Goal: Task Accomplishment & Management: Use online tool/utility

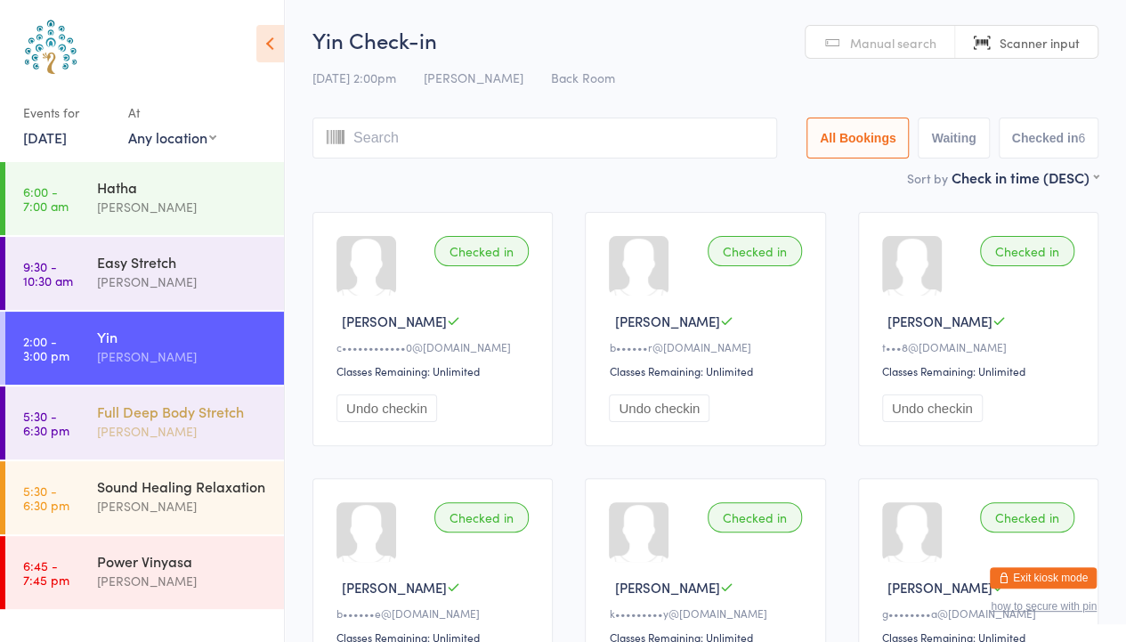
click at [153, 425] on div "[PERSON_NAME]" at bounding box center [183, 431] width 172 height 20
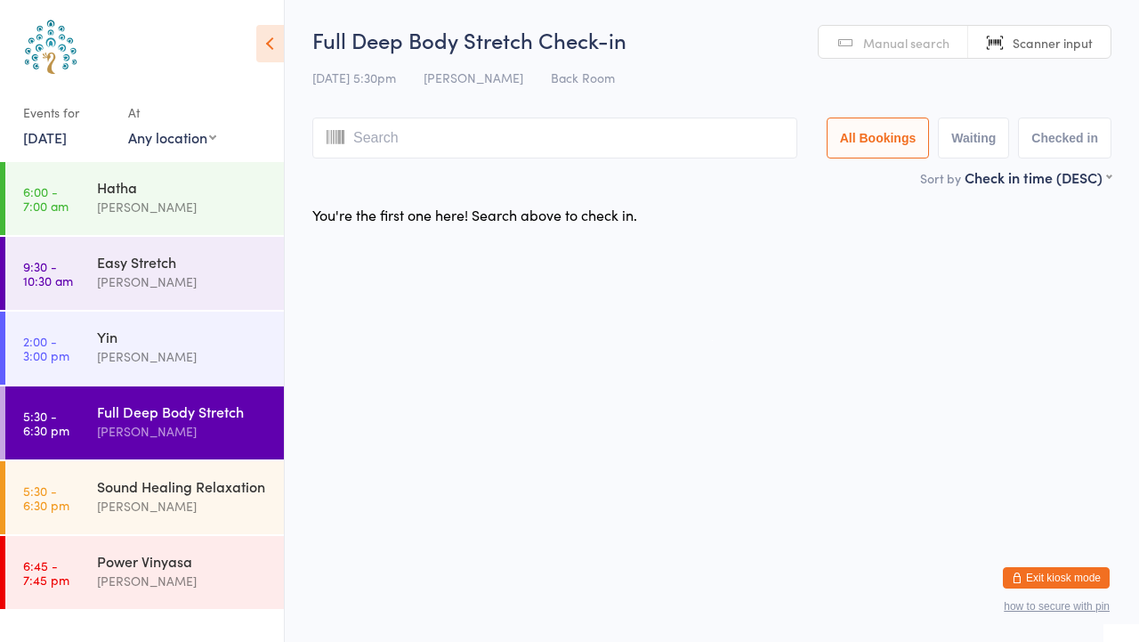
click at [878, 39] on span "Manual search" at bounding box center [906, 43] width 86 height 18
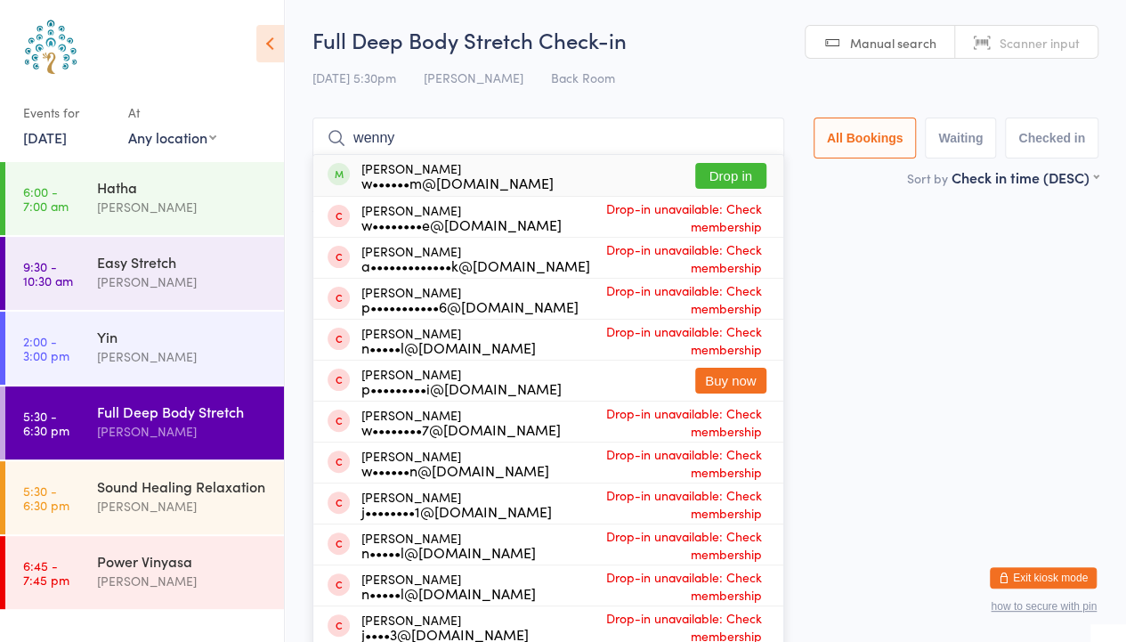
type input "wenny"
click at [725, 170] on button "Drop in" at bounding box center [730, 176] width 71 height 26
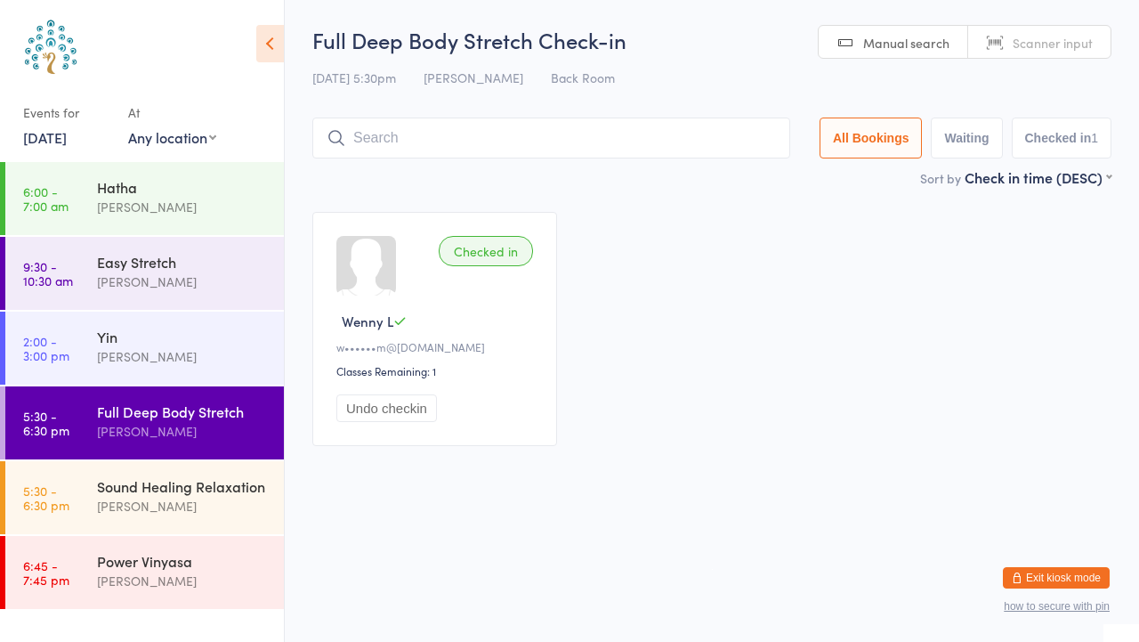
click at [1073, 42] on span "Scanner input" at bounding box center [1053, 43] width 80 height 18
type input "8416"
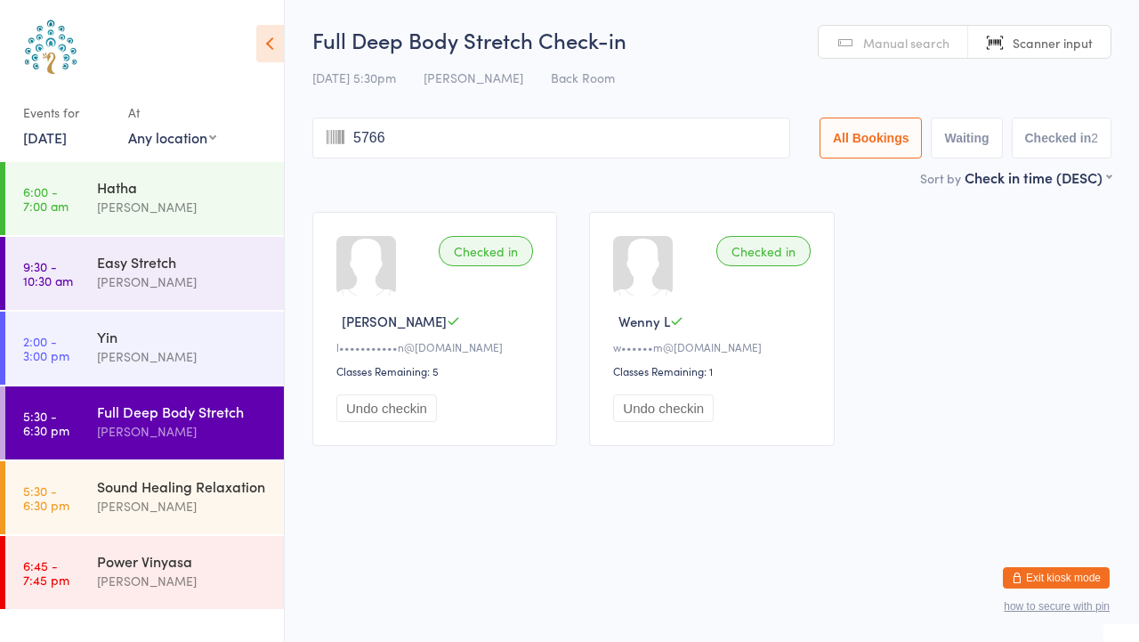
type input "5766"
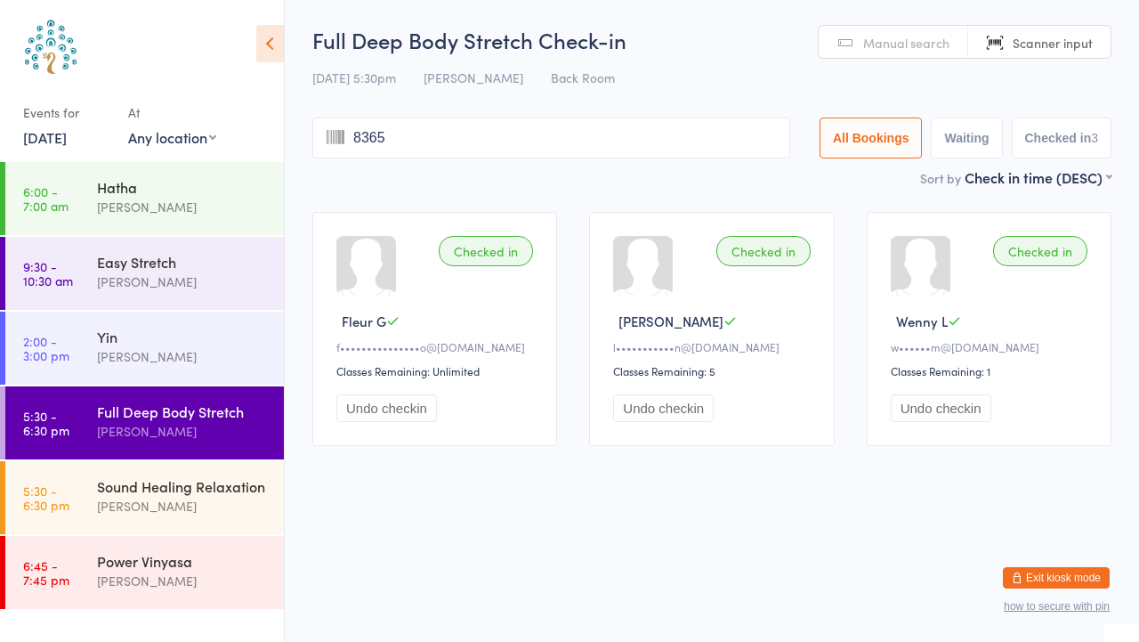
type input "8365"
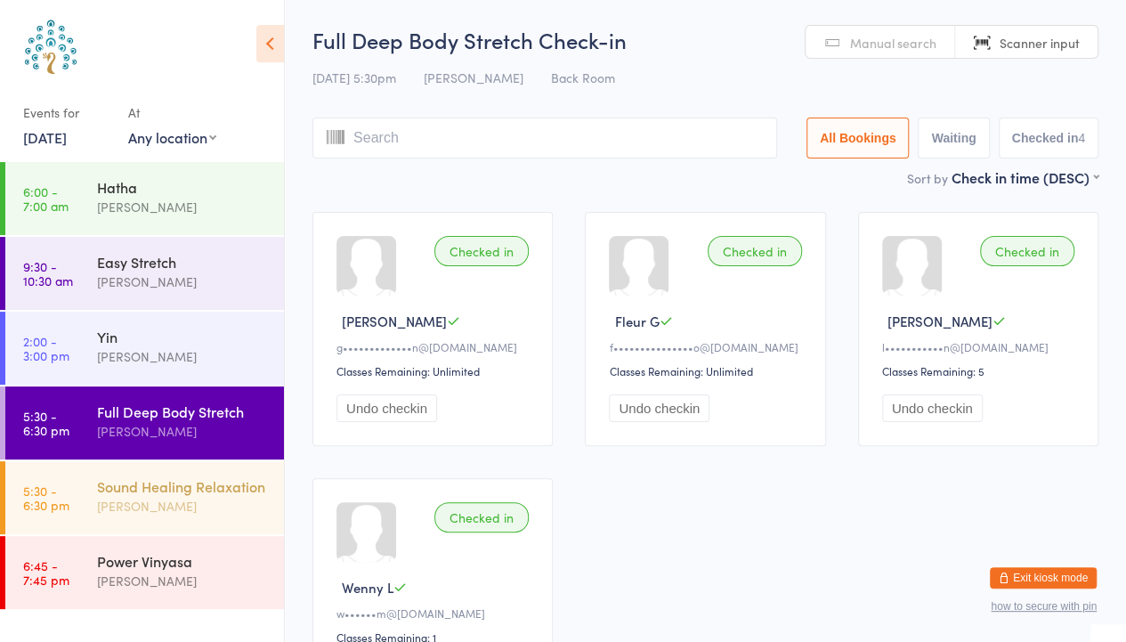
click at [183, 484] on div "Sound Healing Relaxation" at bounding box center [183, 486] width 172 height 20
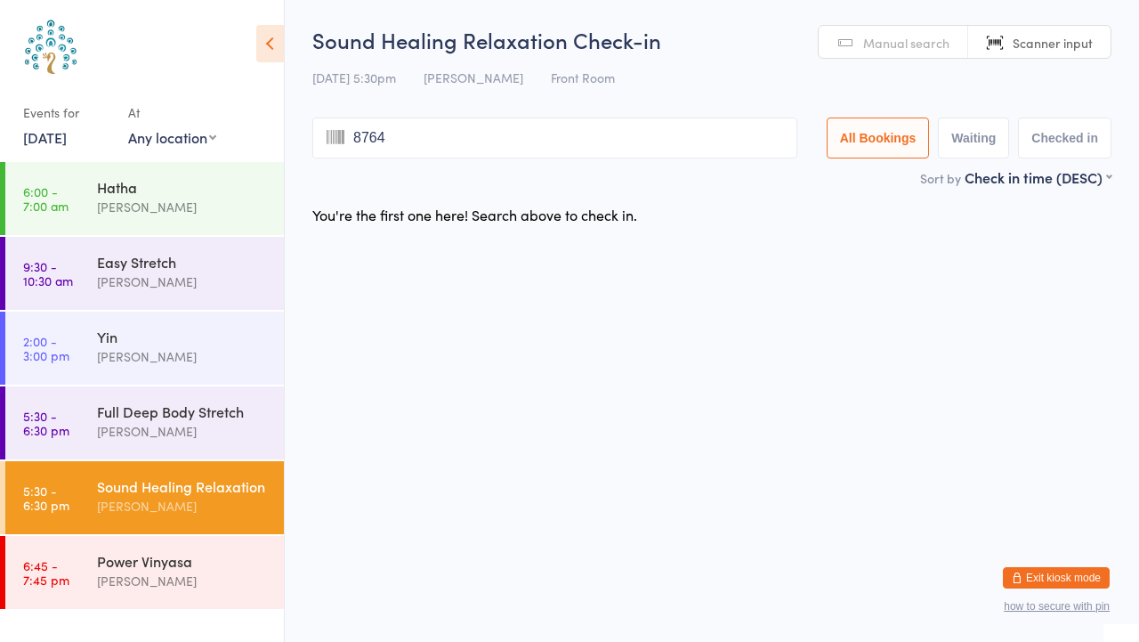
type input "8764"
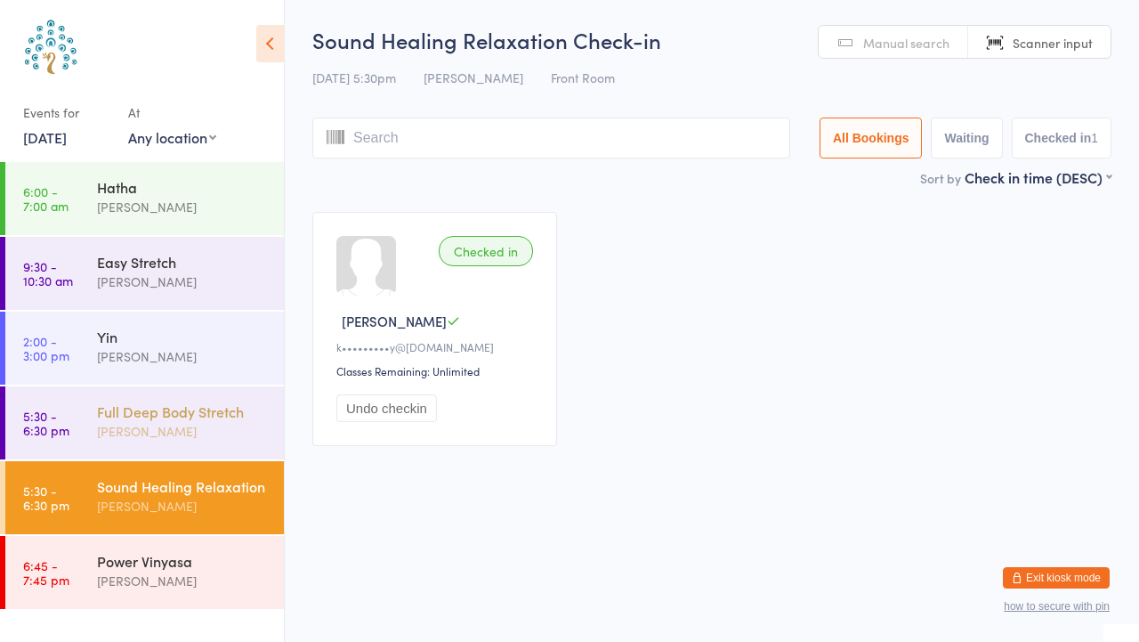
click at [179, 424] on div "[PERSON_NAME]" at bounding box center [183, 431] width 172 height 20
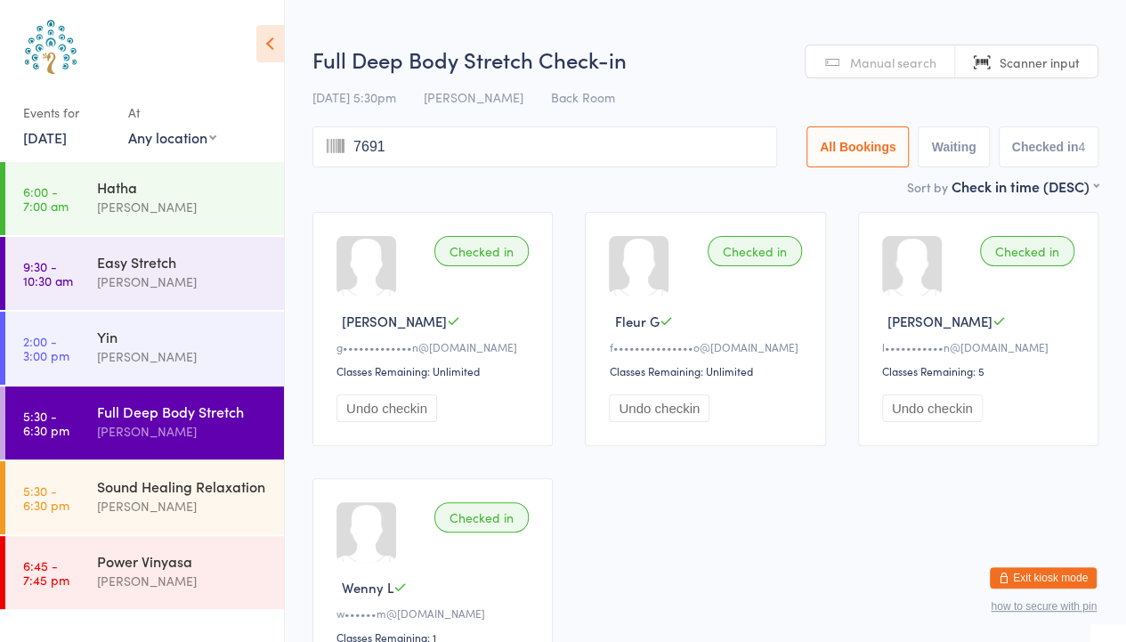
type input "7691"
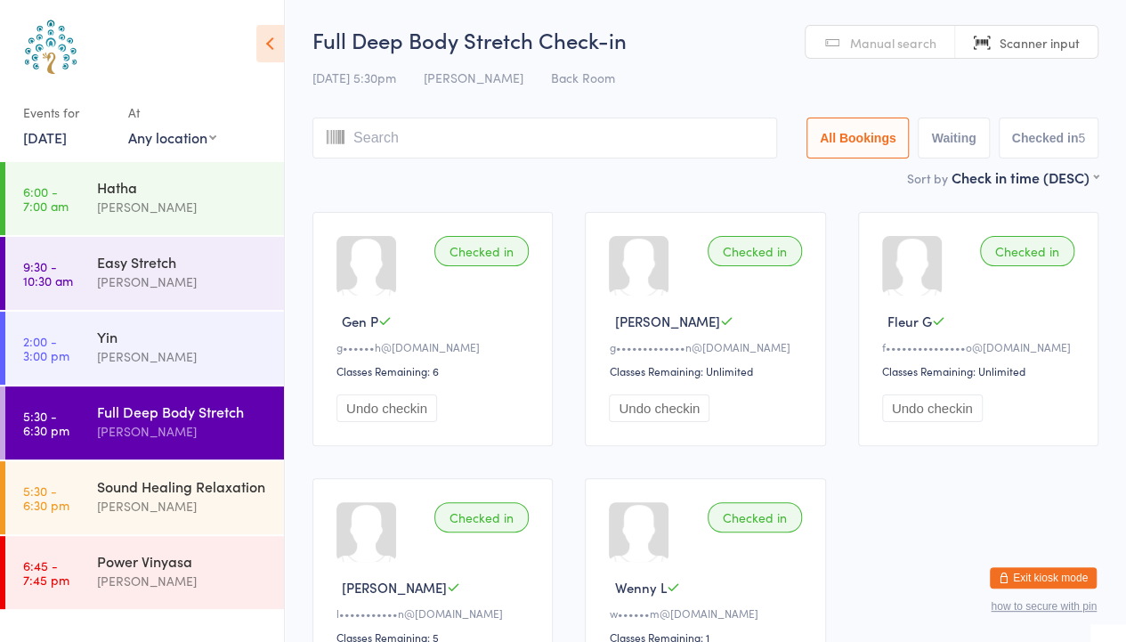
type input "7673"
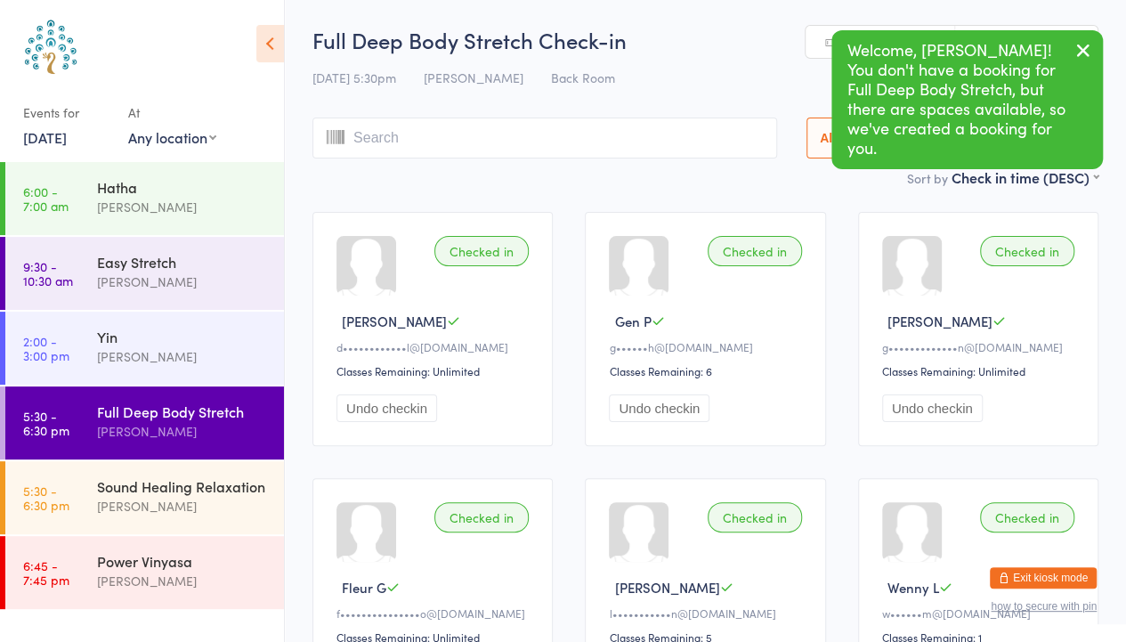
click at [1089, 48] on icon "button" at bounding box center [1083, 50] width 21 height 22
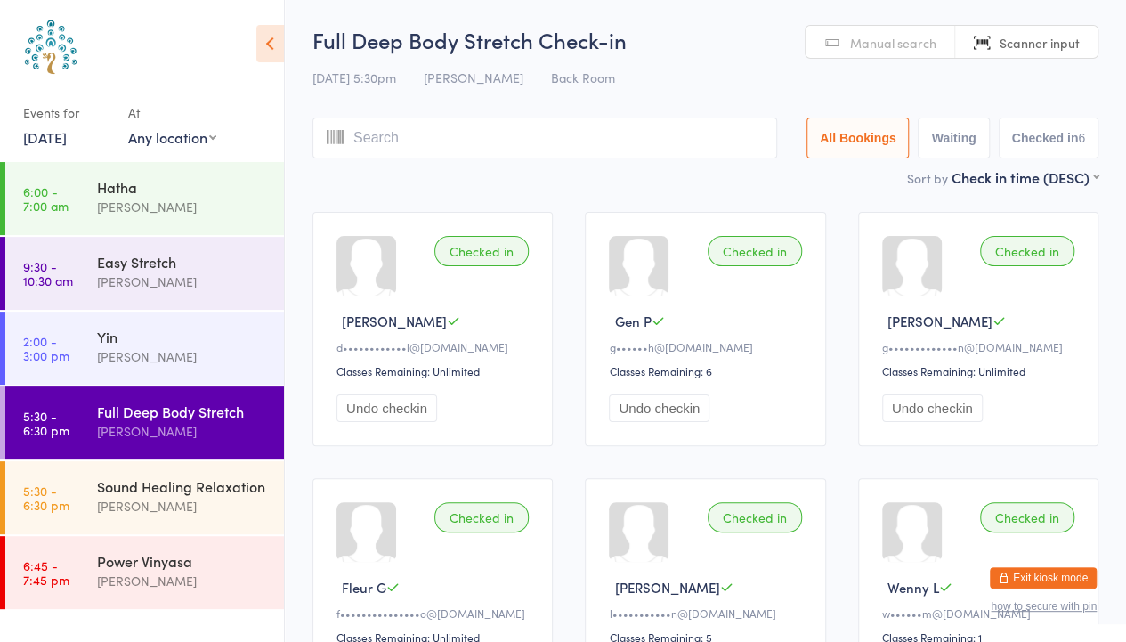
click at [395, 411] on button "Undo checkin" at bounding box center [386, 408] width 101 height 28
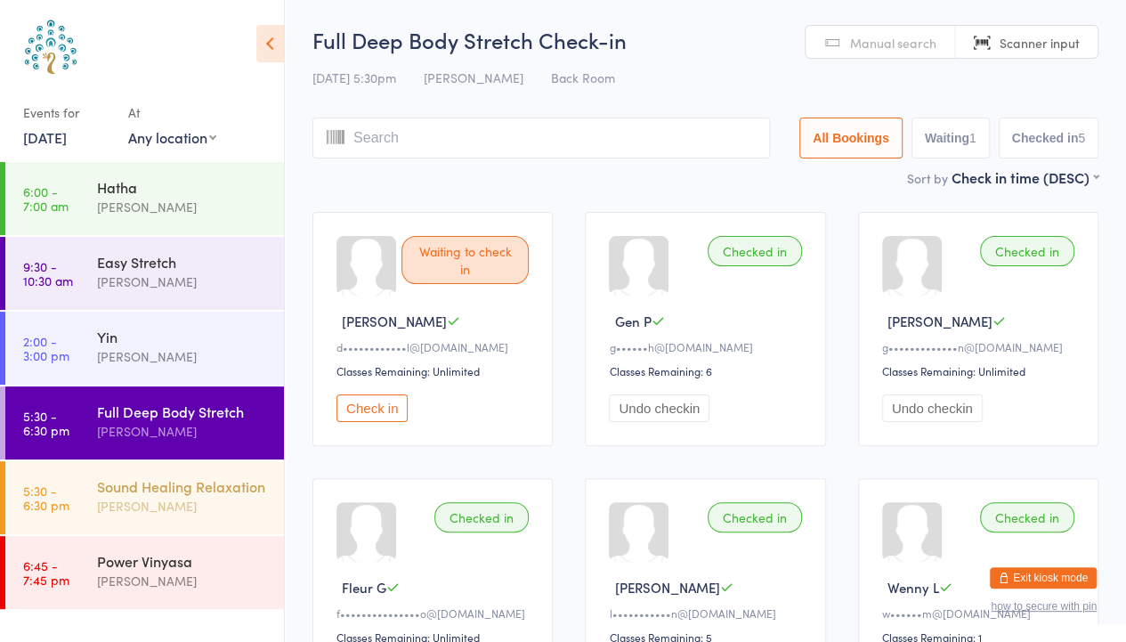
click at [192, 488] on div "Sound Healing Relaxation" at bounding box center [183, 486] width 172 height 20
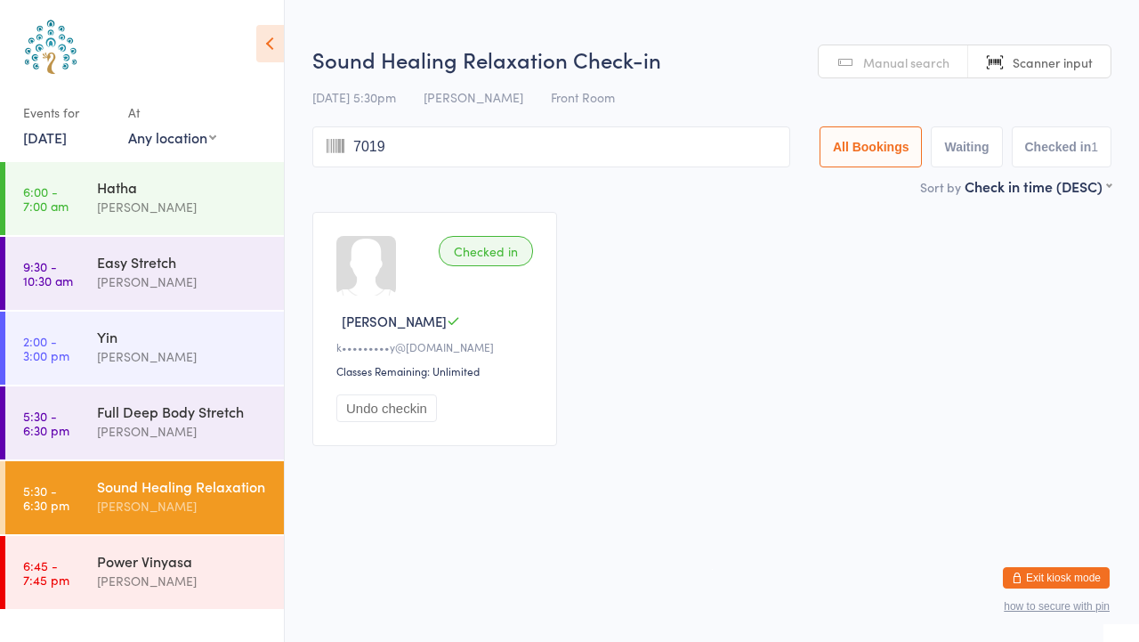
type input "7019"
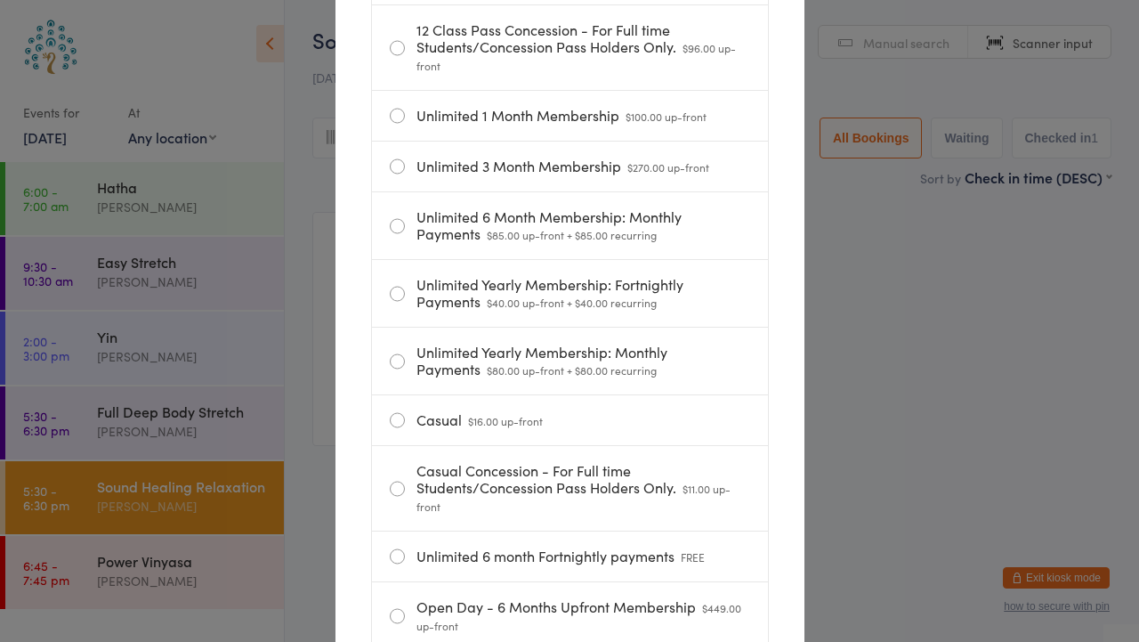
scroll to position [539, 0]
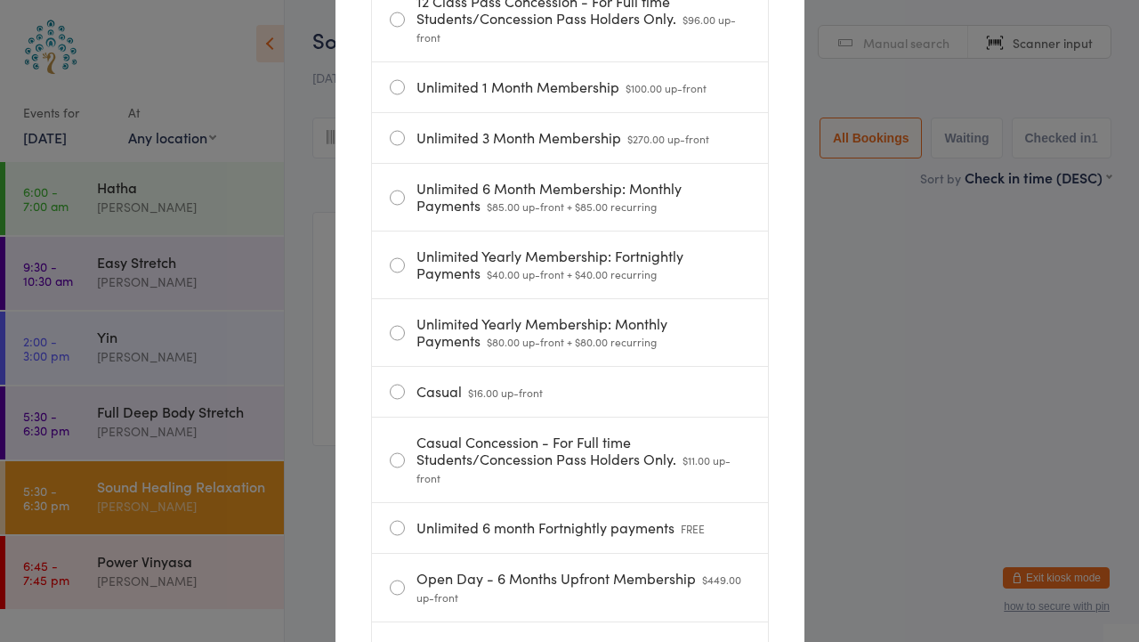
click at [390, 416] on label "Casual $16.00 up-front" at bounding box center [570, 392] width 360 height 50
click at [0, 0] on input "Casual $16.00 up-front" at bounding box center [0, 0] width 0 height 0
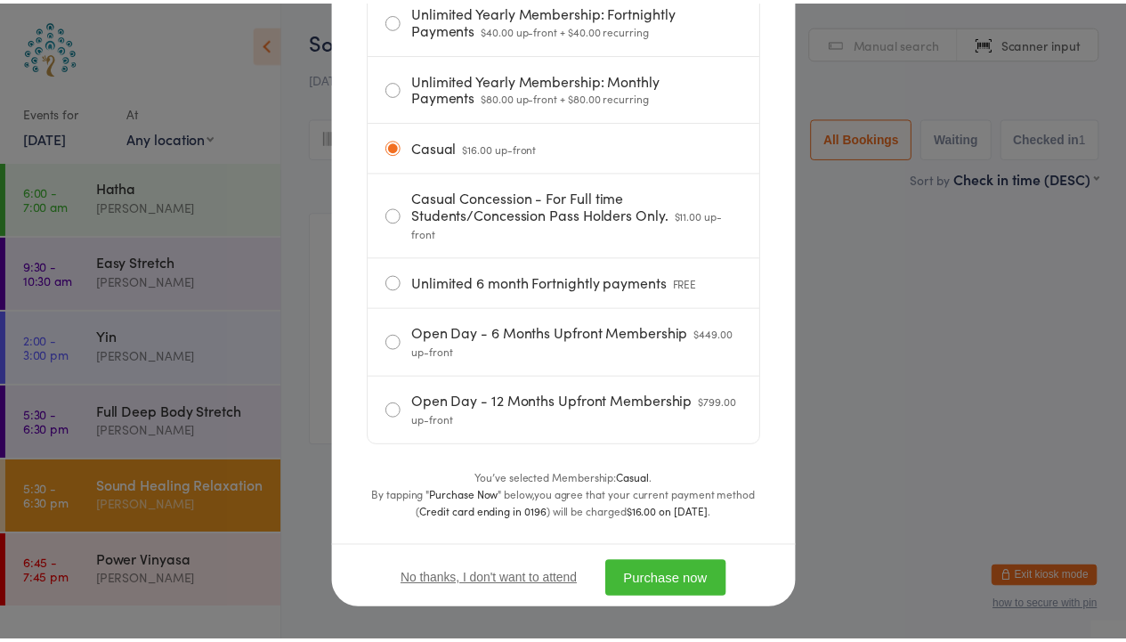
scroll to position [808, 0]
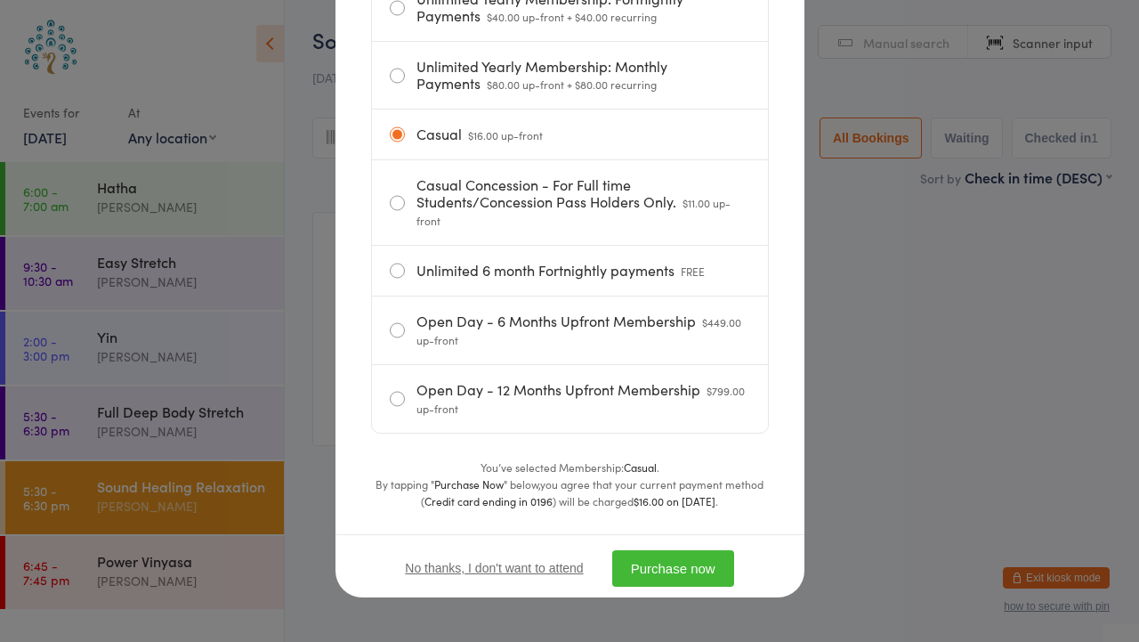
click at [672, 570] on button "Purchase now" at bounding box center [673, 568] width 122 height 36
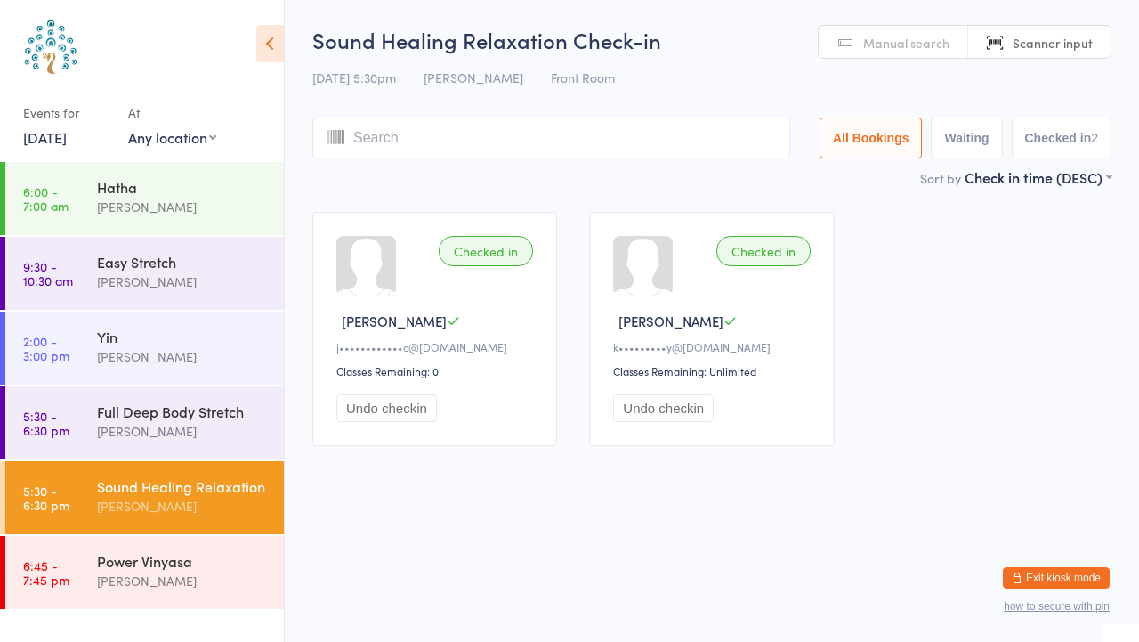
click at [533, 141] on input "search" at bounding box center [551, 137] width 478 height 41
click at [911, 53] on link "Manual search" at bounding box center [894, 43] width 150 height 34
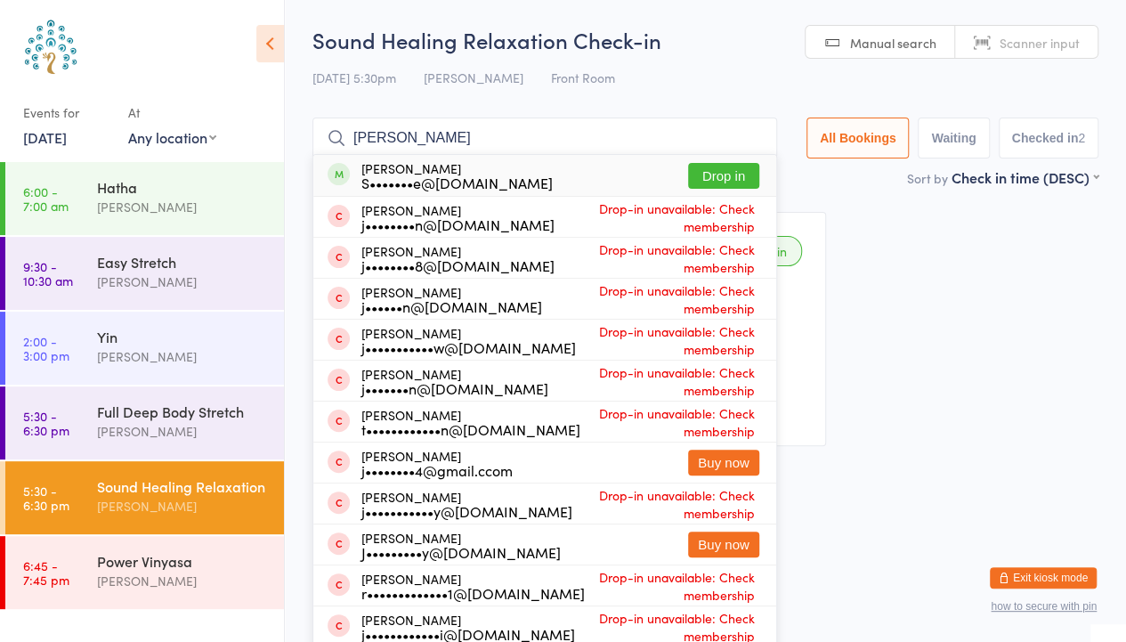
type input "[PERSON_NAME]"
click at [719, 175] on button "Drop in" at bounding box center [723, 176] width 71 height 26
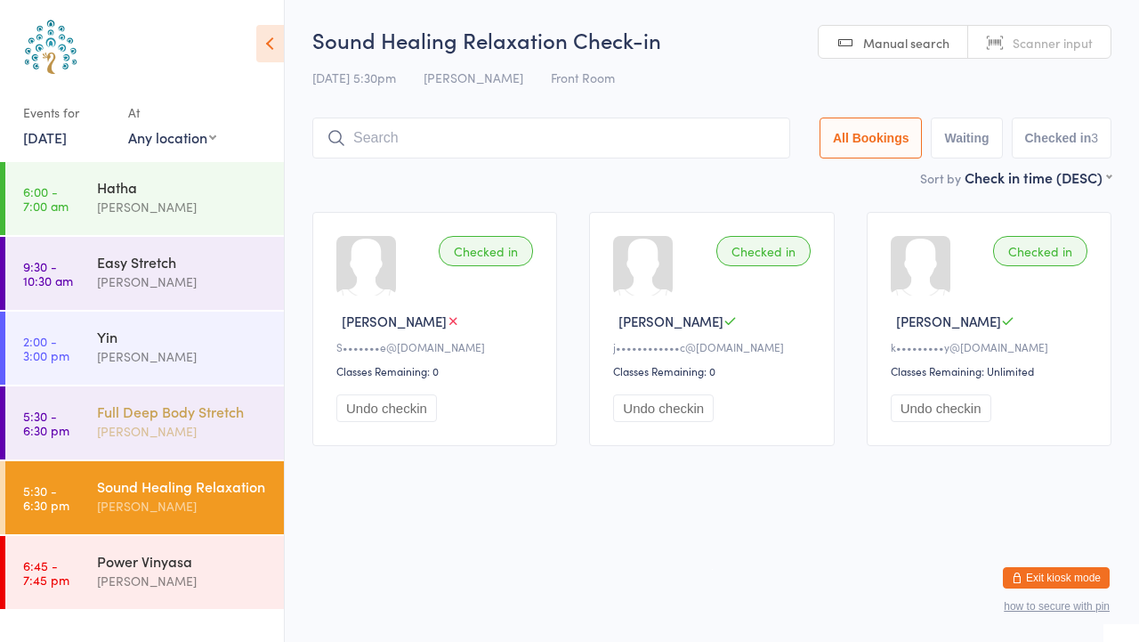
click at [150, 422] on div "[PERSON_NAME]" at bounding box center [183, 431] width 172 height 20
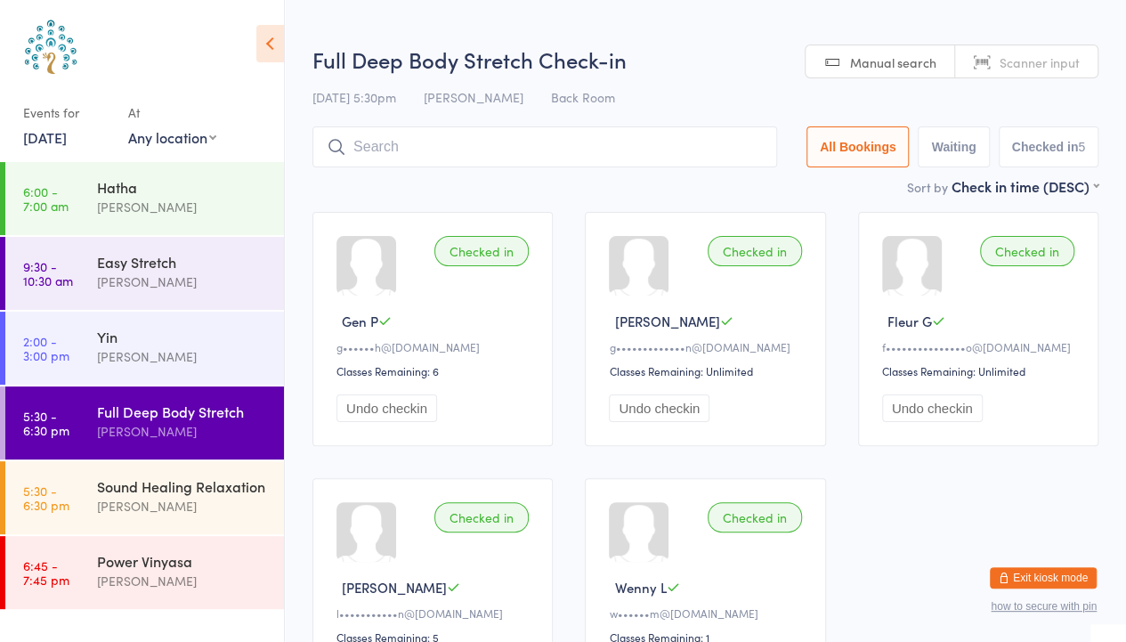
click at [1052, 61] on span "Scanner input" at bounding box center [1040, 62] width 80 height 18
type input "8805"
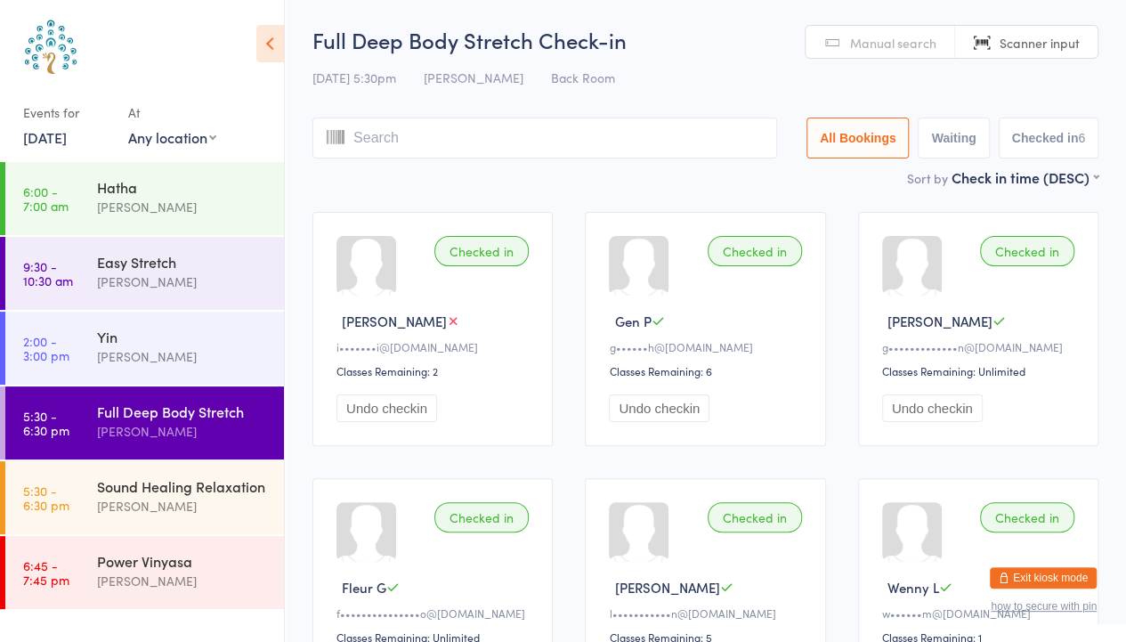
type input "8482"
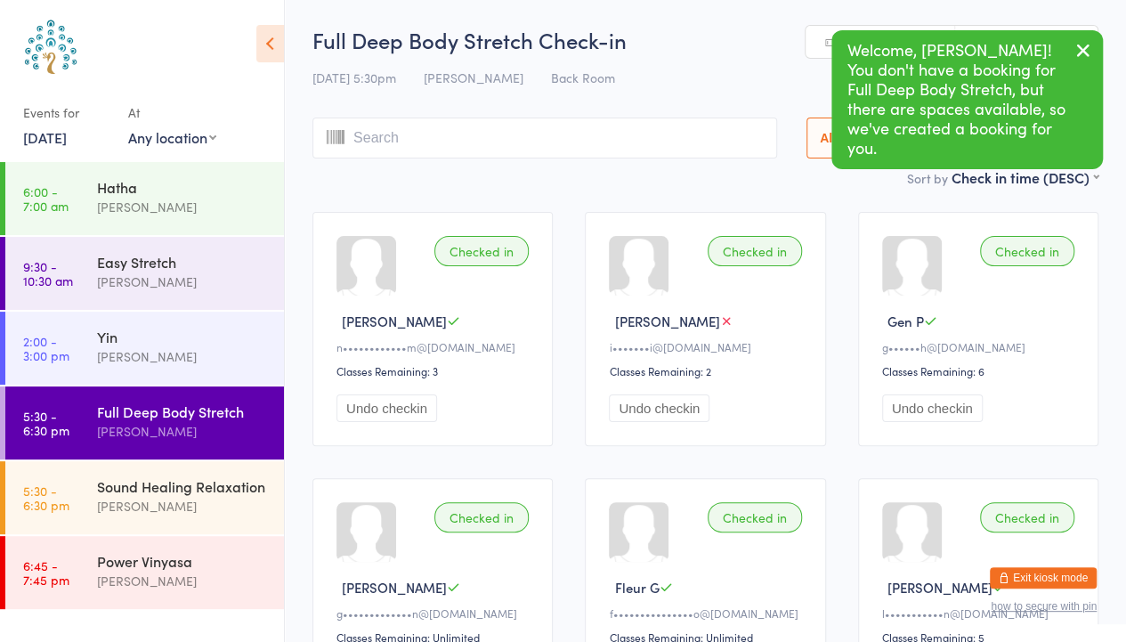
click at [1088, 53] on icon "button" at bounding box center [1083, 50] width 21 height 22
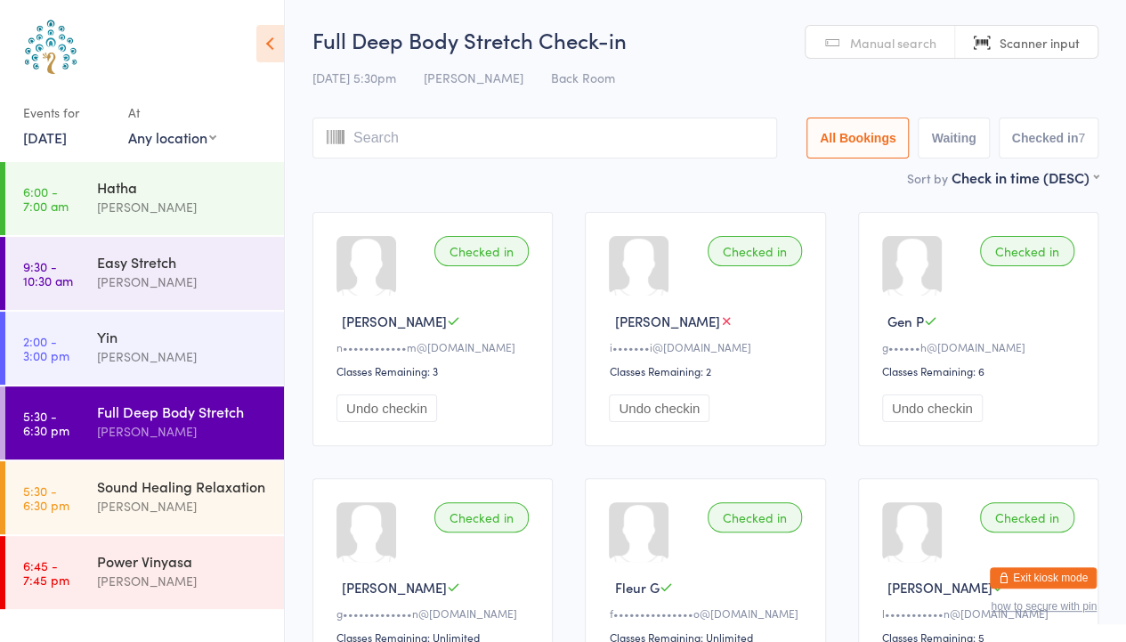
click at [389, 409] on button "Undo checkin" at bounding box center [386, 408] width 101 height 28
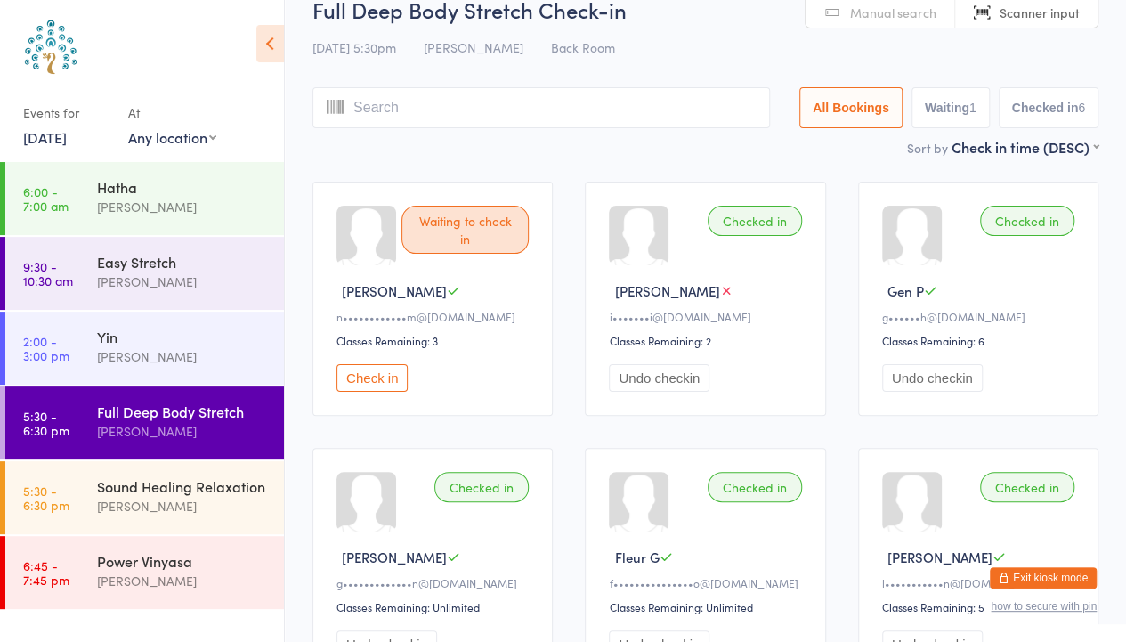
scroll to position [36, 0]
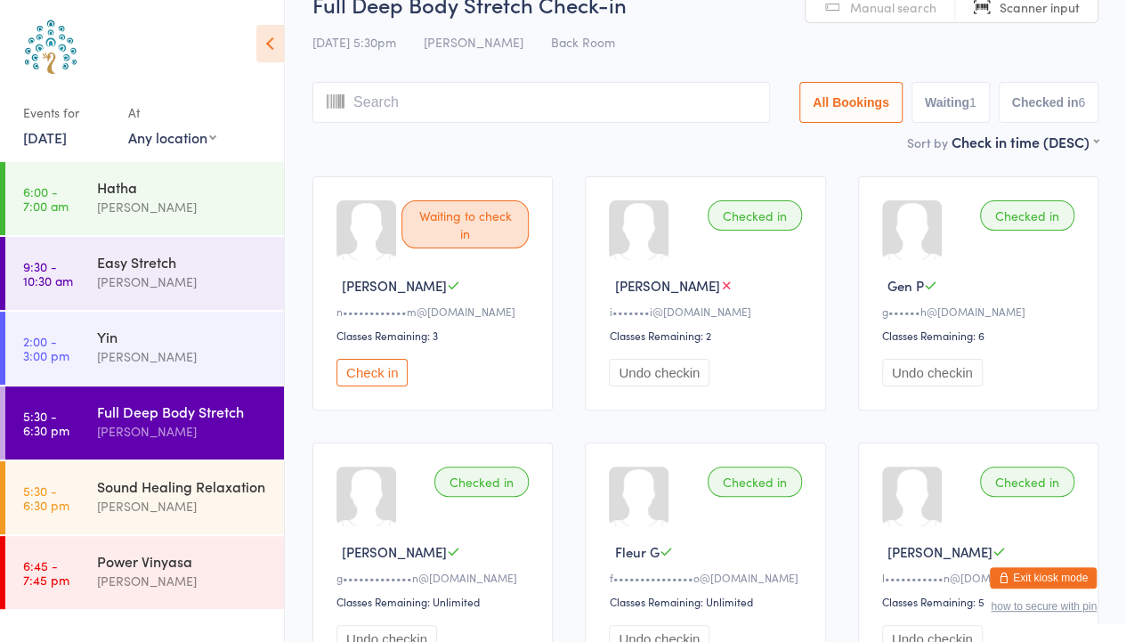
click at [470, 105] on input "search" at bounding box center [541, 102] width 458 height 41
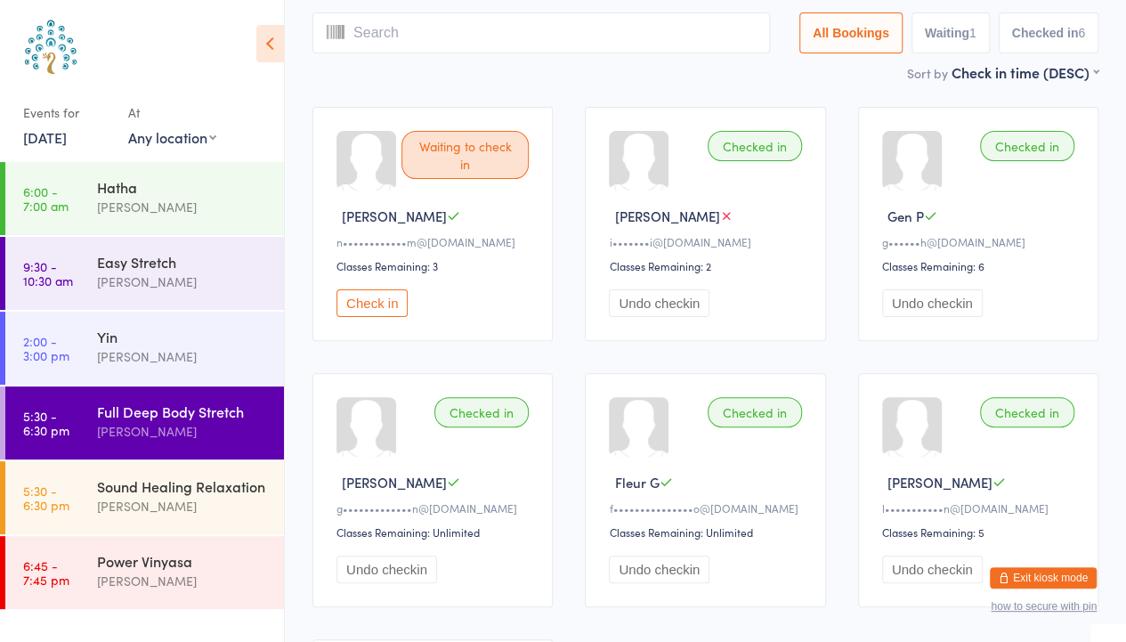
scroll to position [118, 0]
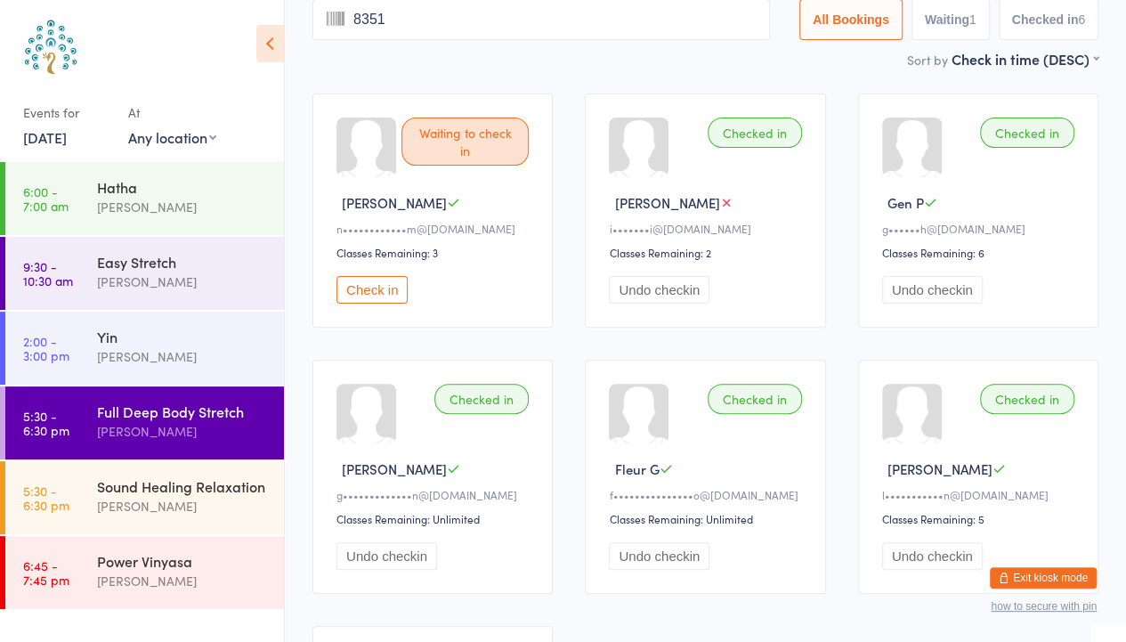
type input "8351"
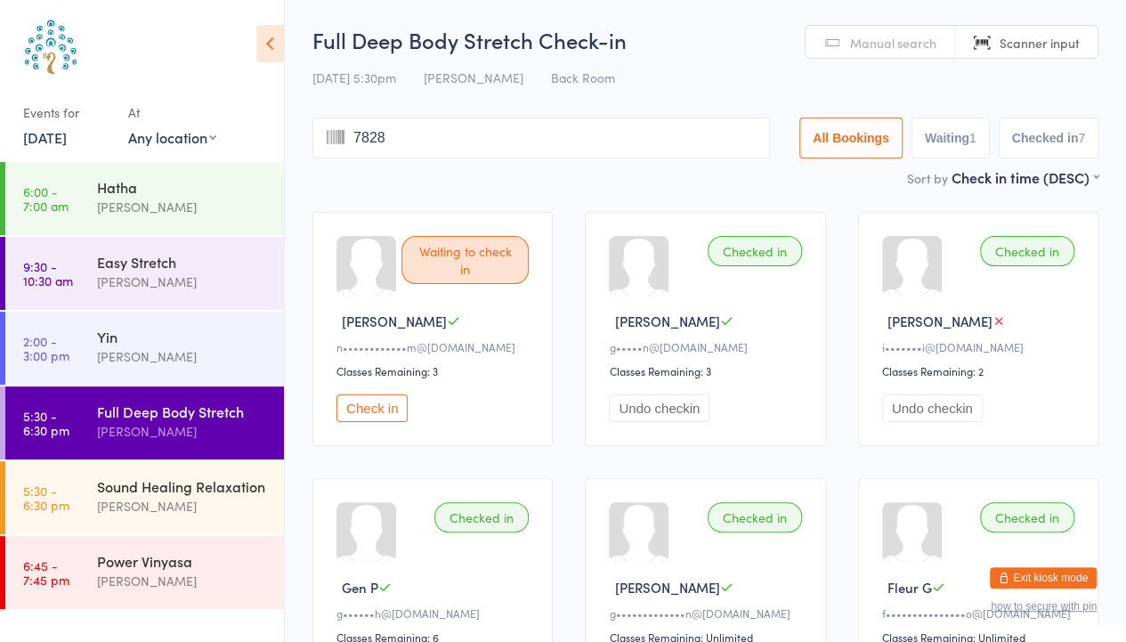
type input "7828"
type input "8804"
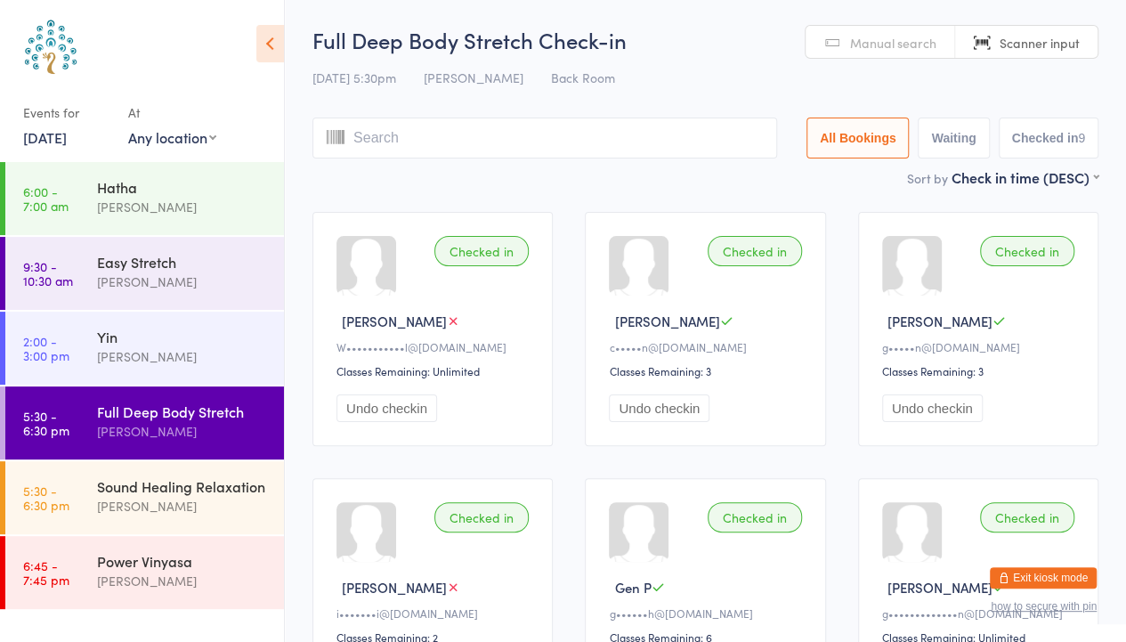
type input "l"
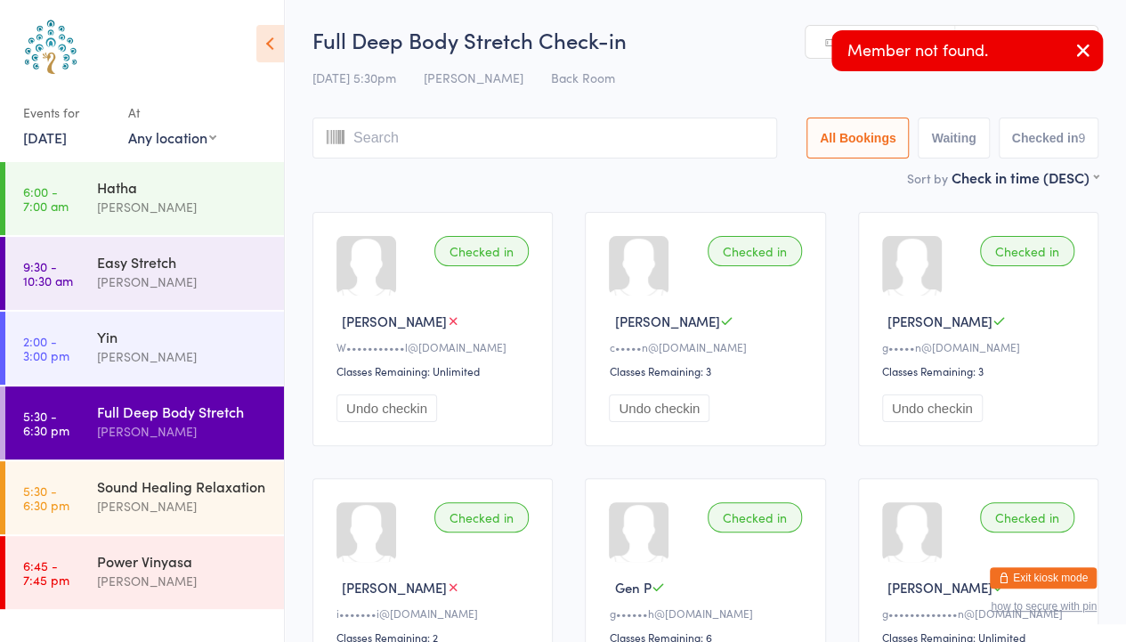
click at [1073, 53] on icon "button" at bounding box center [1083, 50] width 21 height 22
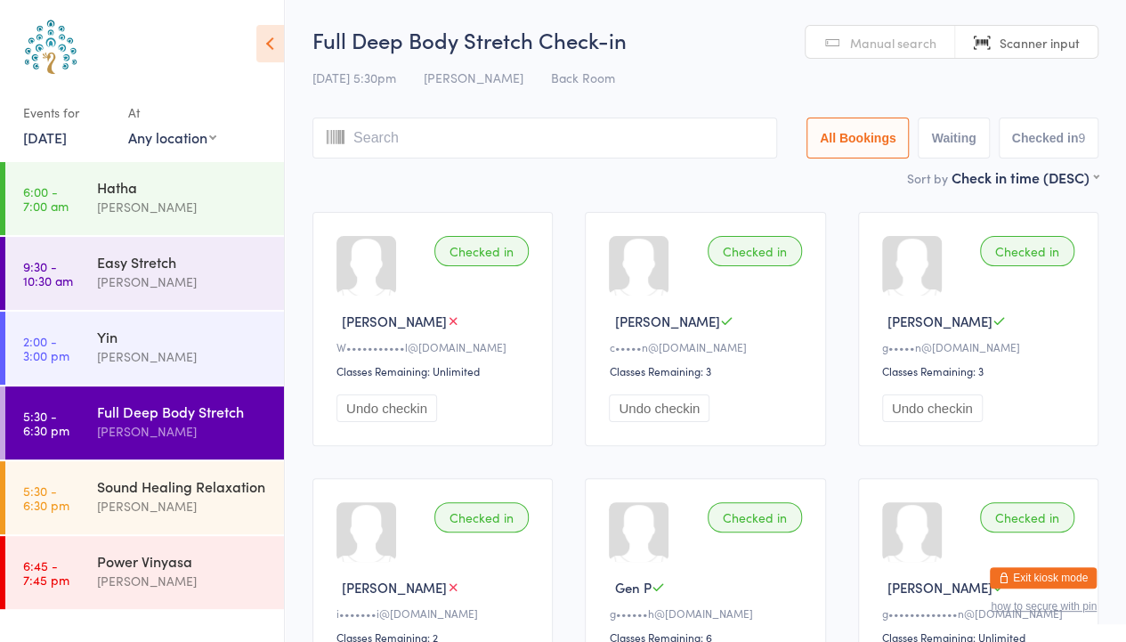
click at [863, 50] on span "Manual search" at bounding box center [893, 43] width 86 height 18
click at [878, 45] on span "Manual search" at bounding box center [893, 43] width 86 height 18
type input "l"
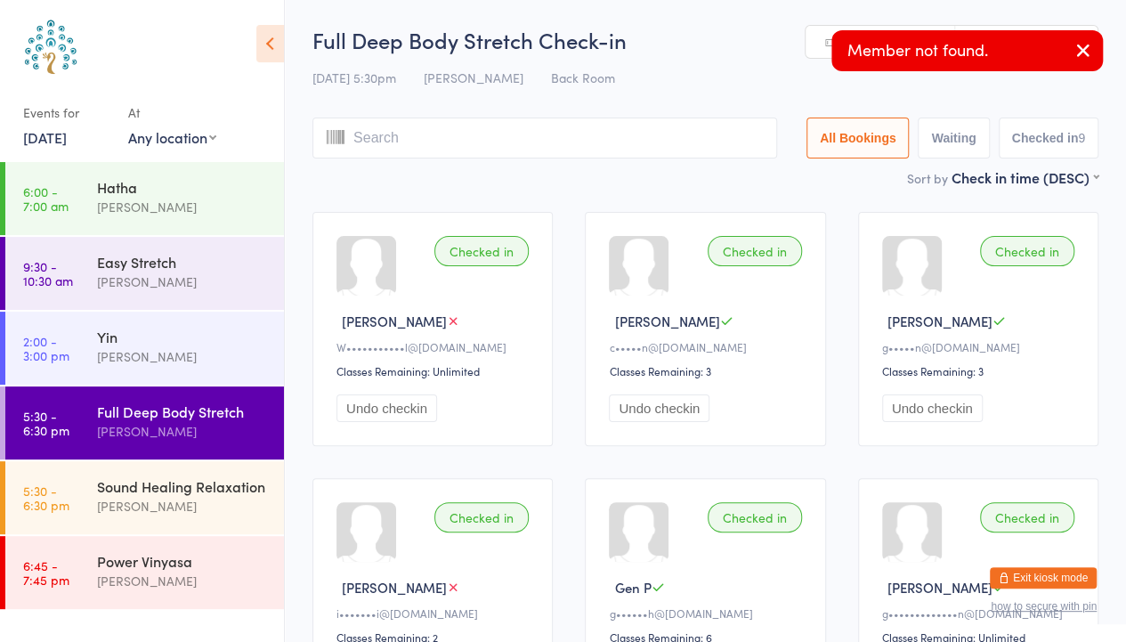
click at [1088, 54] on icon "button" at bounding box center [1083, 50] width 21 height 22
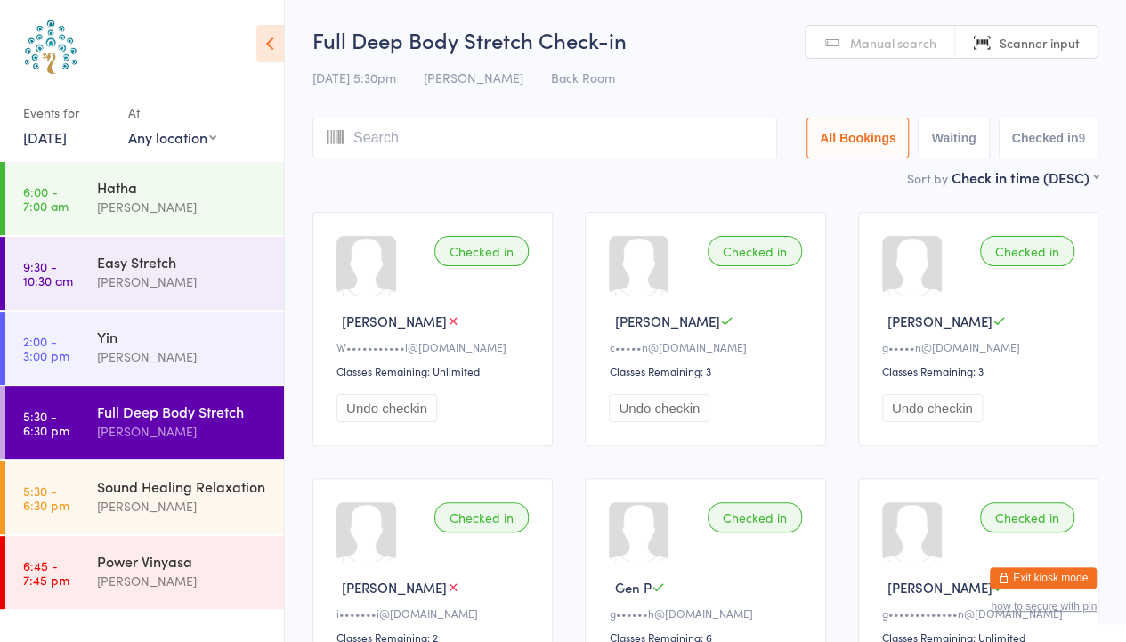
click at [887, 56] on link "Manual search" at bounding box center [881, 43] width 150 height 34
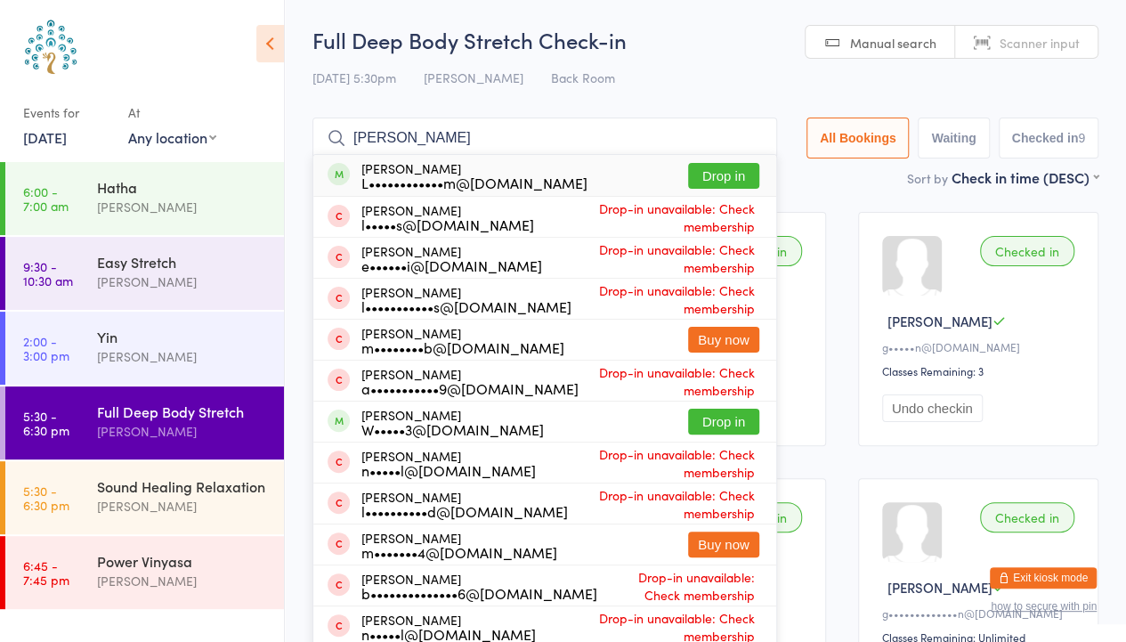
type input "[PERSON_NAME]"
click at [709, 182] on button "Drop in" at bounding box center [723, 176] width 71 height 26
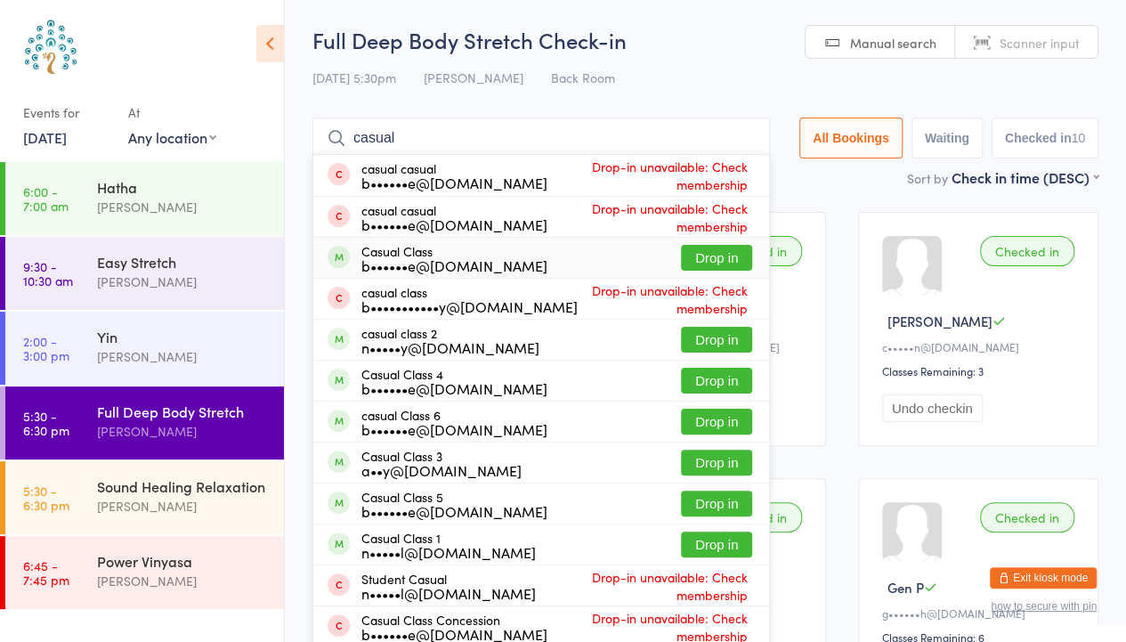
type input "casual"
click at [707, 262] on button "Drop in" at bounding box center [716, 258] width 71 height 26
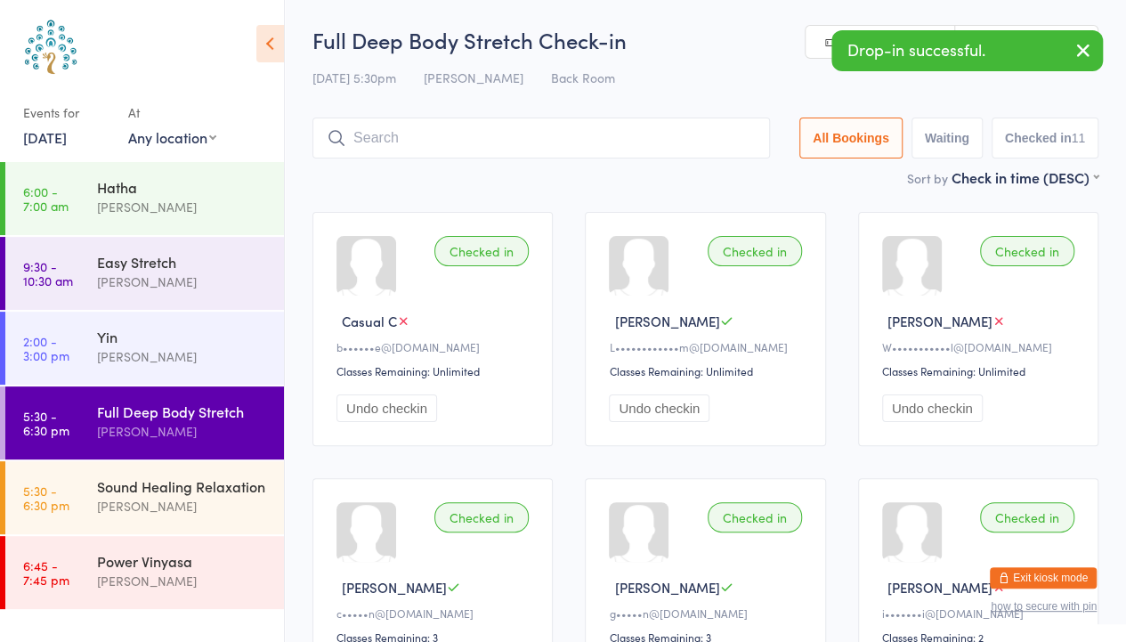
click at [1073, 50] on icon "button" at bounding box center [1083, 50] width 21 height 22
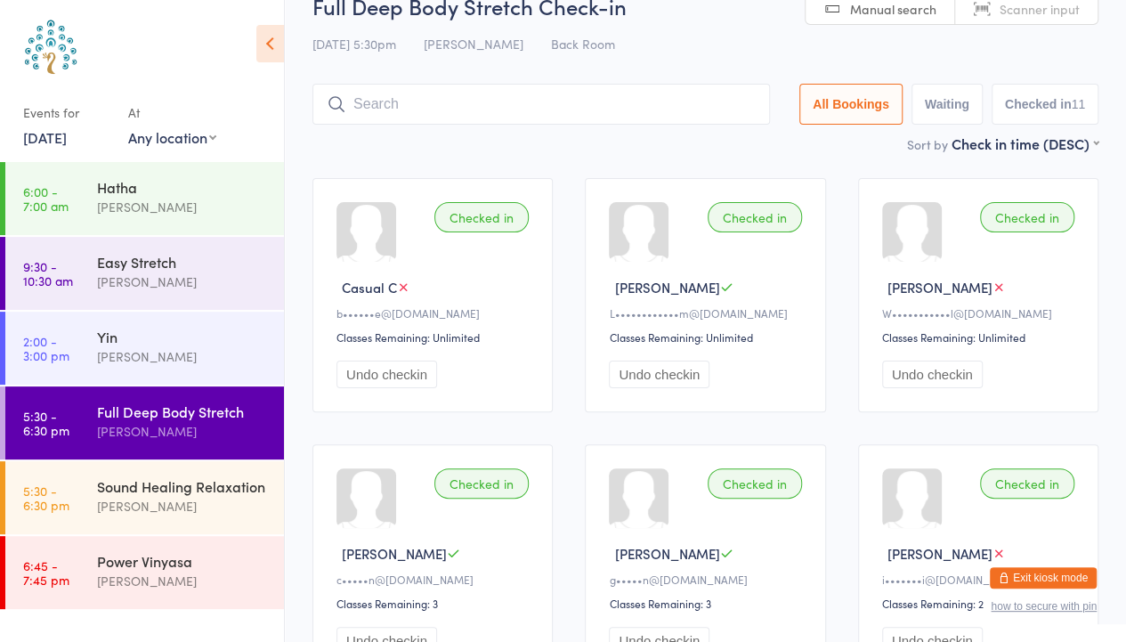
scroll to position [36, 0]
click at [1059, 16] on link "Scanner input" at bounding box center [1026, 7] width 142 height 34
type input "7839"
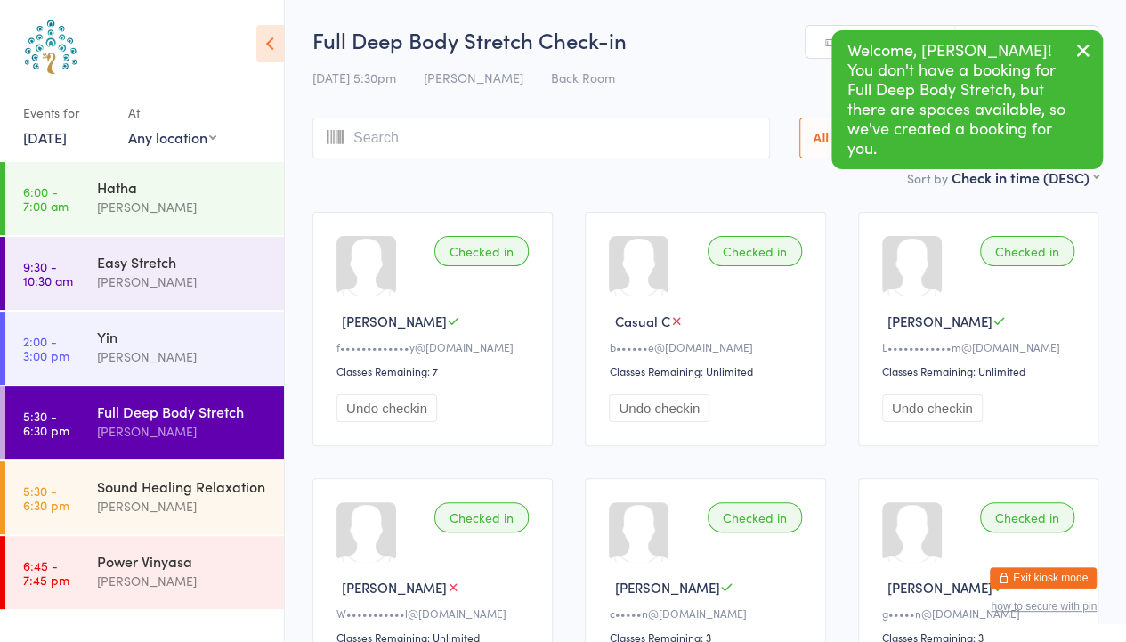
click at [523, 138] on input "search" at bounding box center [541, 137] width 458 height 41
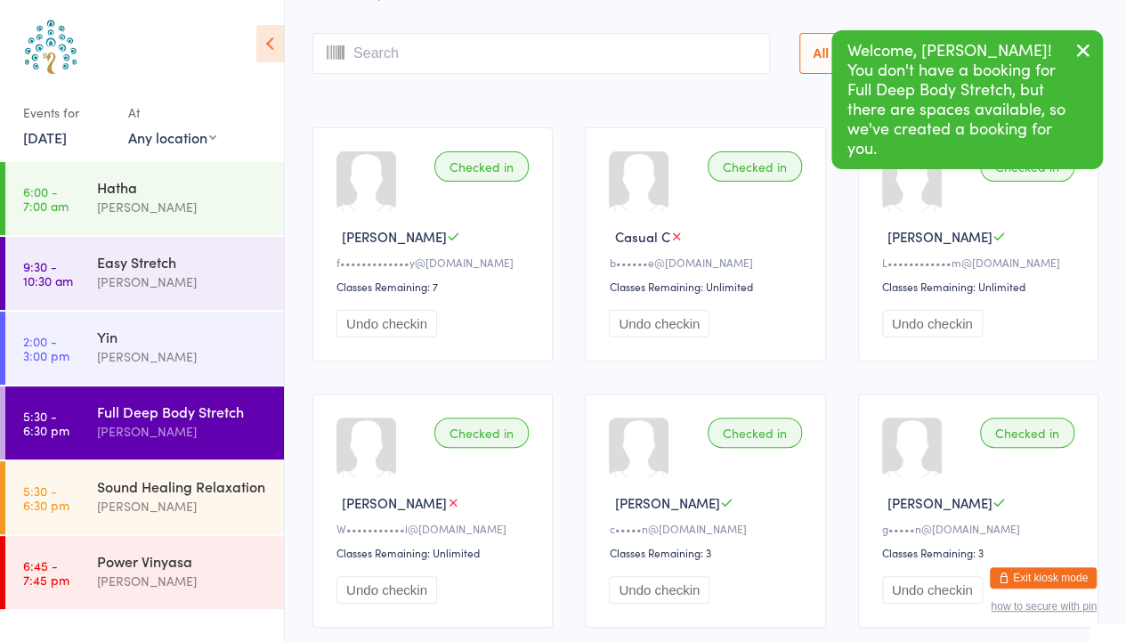
scroll to position [118, 0]
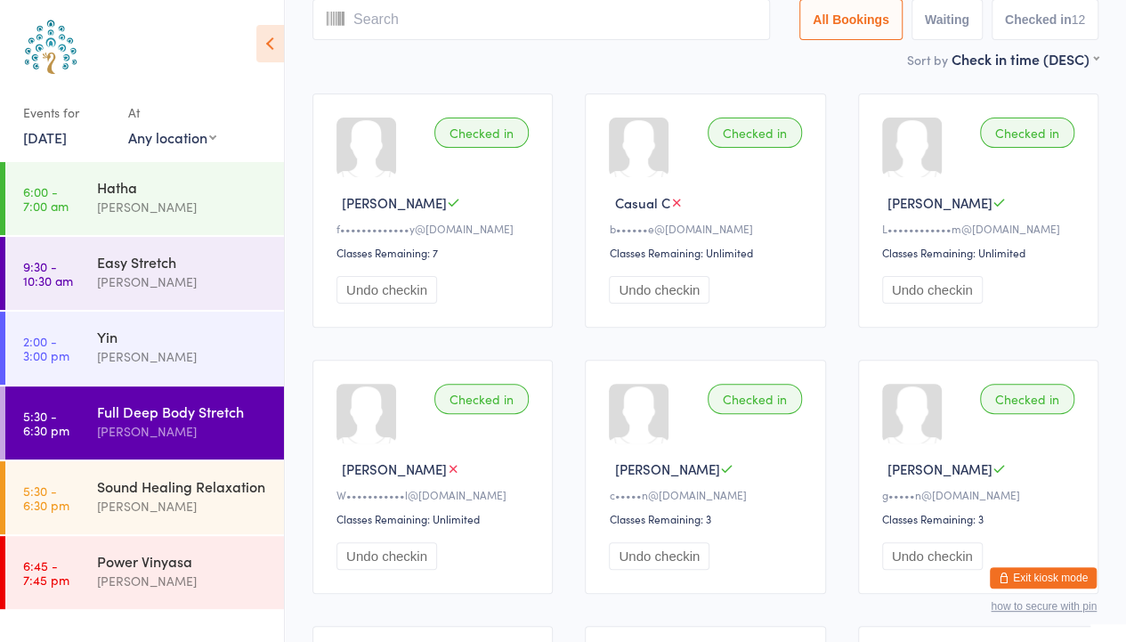
click at [579, 21] on input "search" at bounding box center [541, 19] width 458 height 41
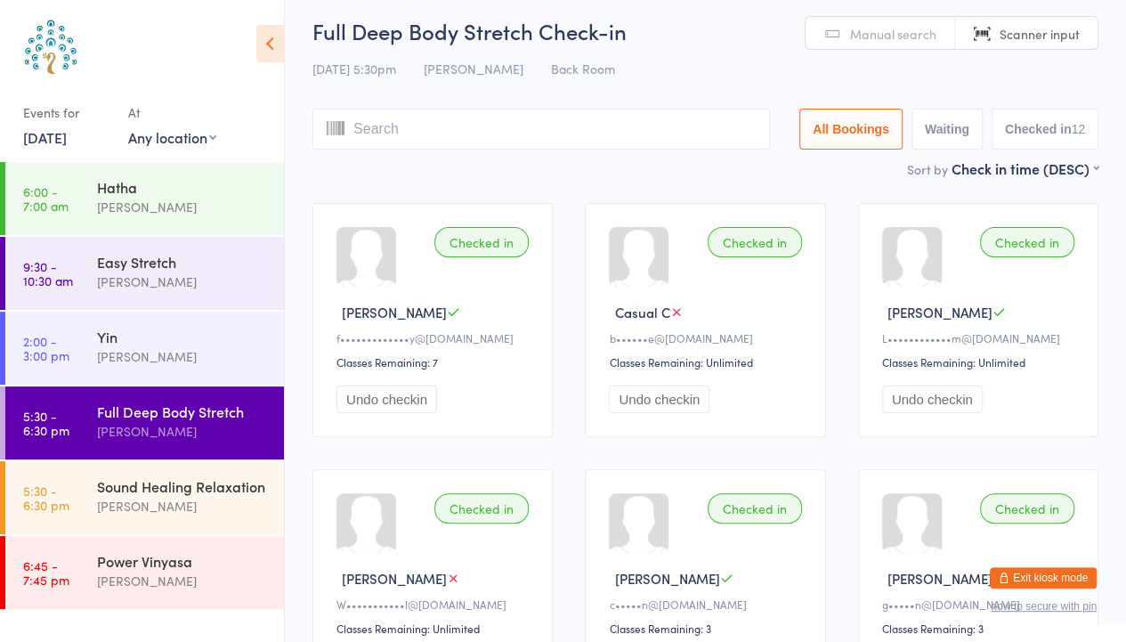
scroll to position [0, 0]
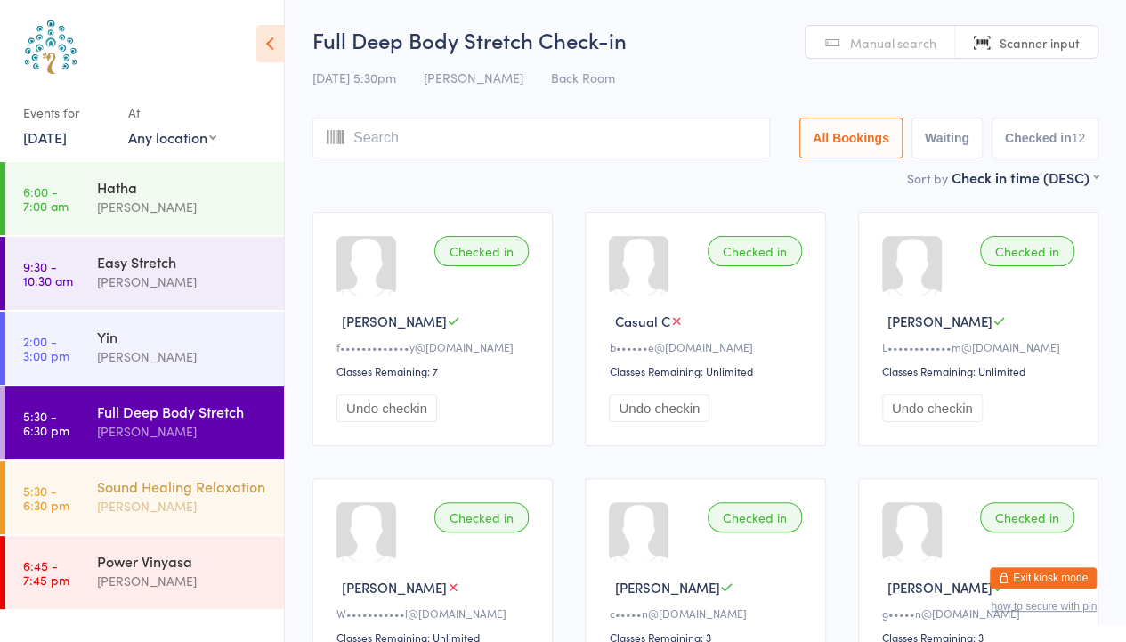
click at [178, 506] on div "[PERSON_NAME]" at bounding box center [183, 506] width 172 height 20
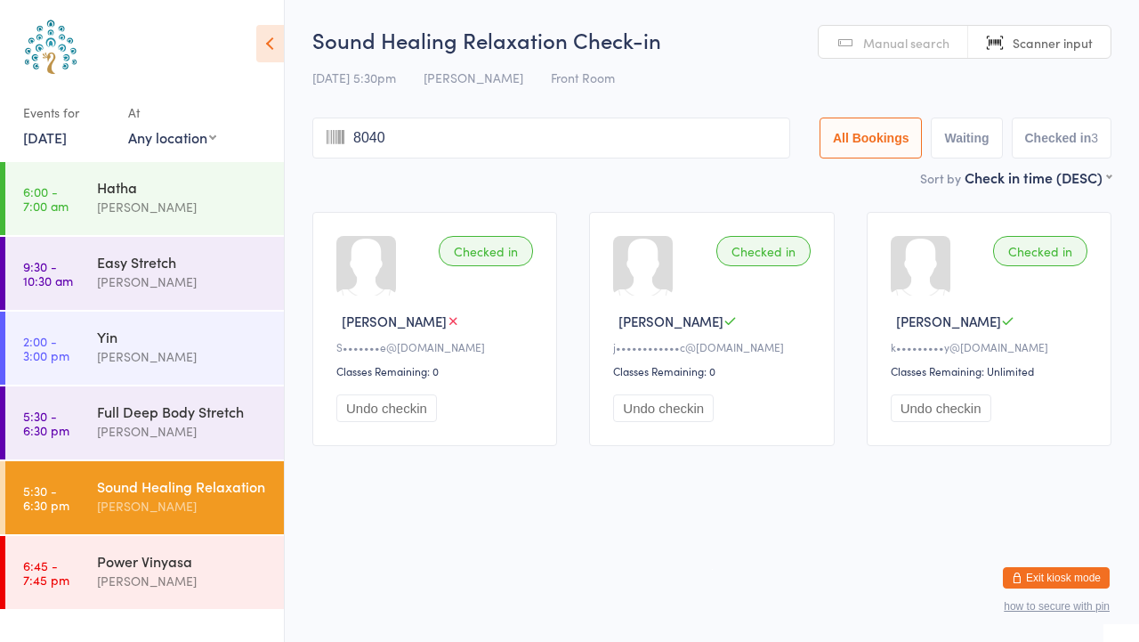
type input "8040"
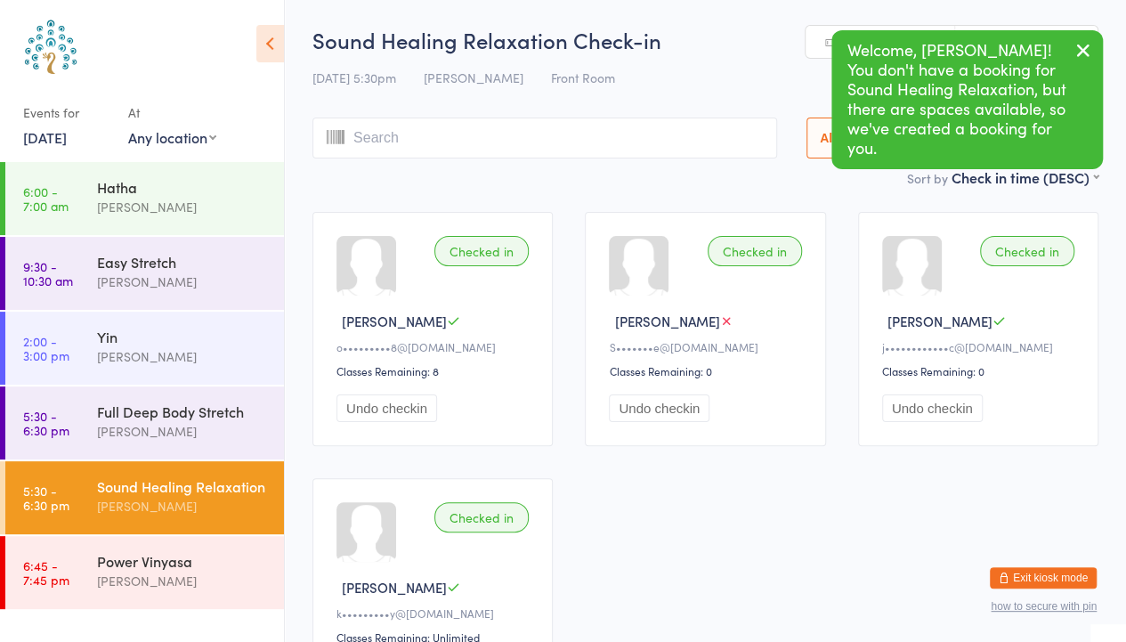
click at [1082, 57] on icon "button" at bounding box center [1083, 50] width 21 height 22
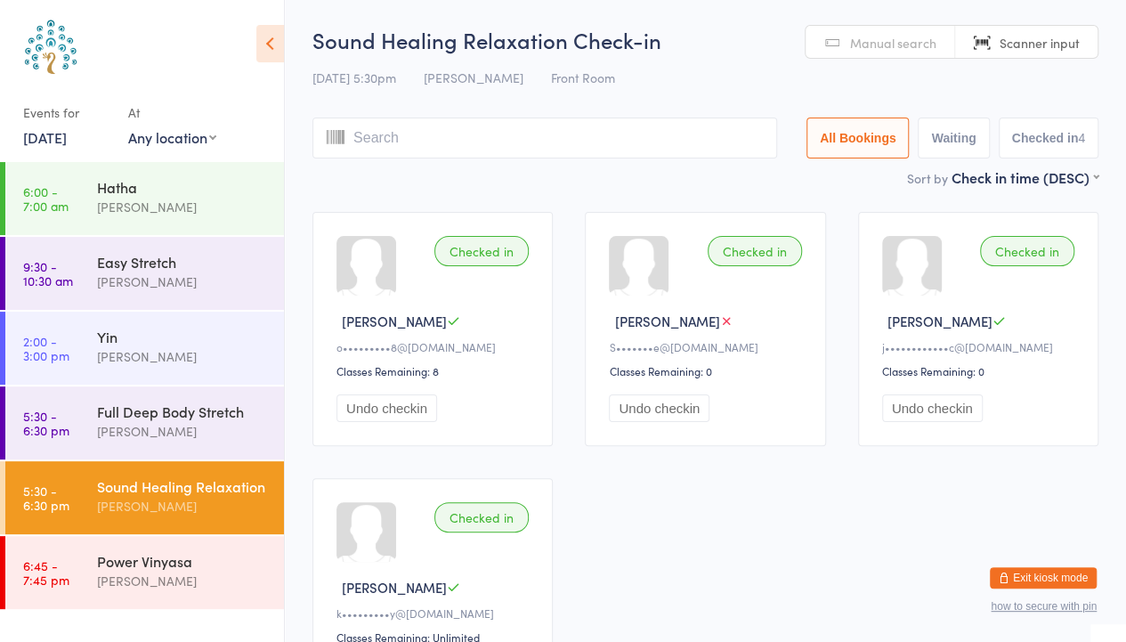
click at [878, 48] on span "Manual search" at bounding box center [893, 43] width 86 height 18
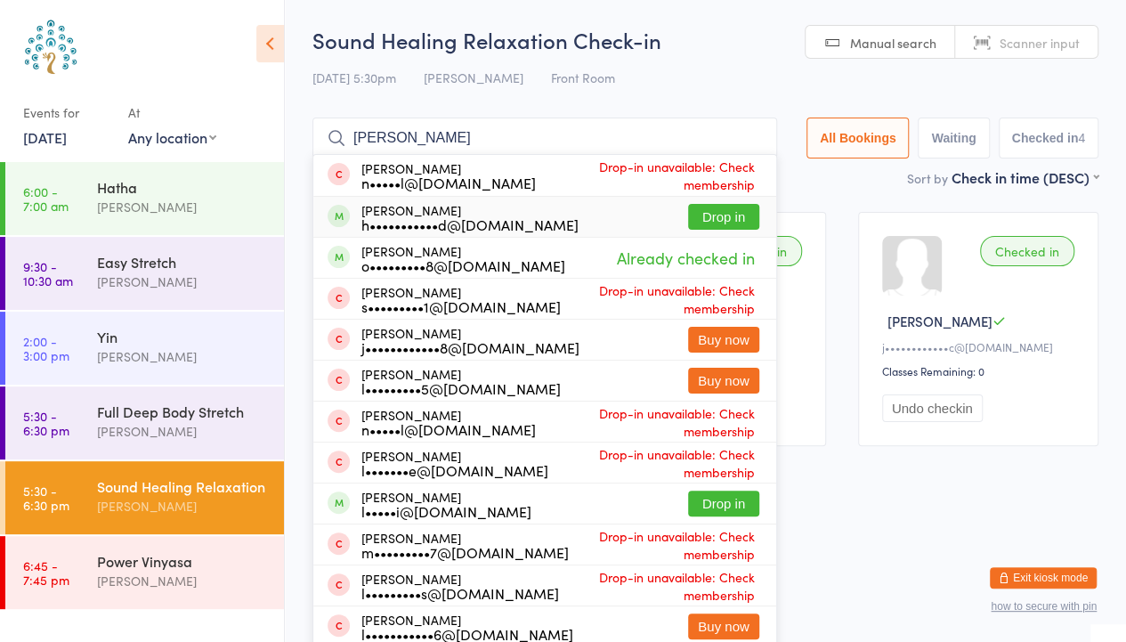
type input "[PERSON_NAME]"
click at [719, 215] on button "Drop in" at bounding box center [723, 217] width 71 height 26
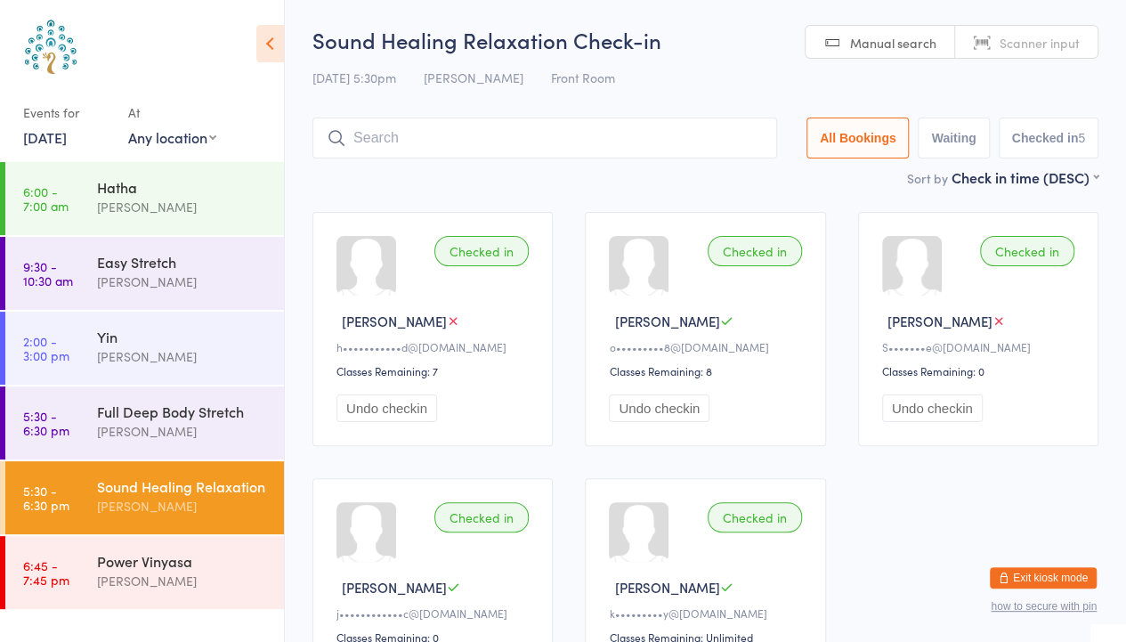
click at [1050, 49] on span "Scanner input" at bounding box center [1040, 43] width 80 height 18
click at [158, 418] on div "Full Deep Body Stretch" at bounding box center [183, 411] width 172 height 20
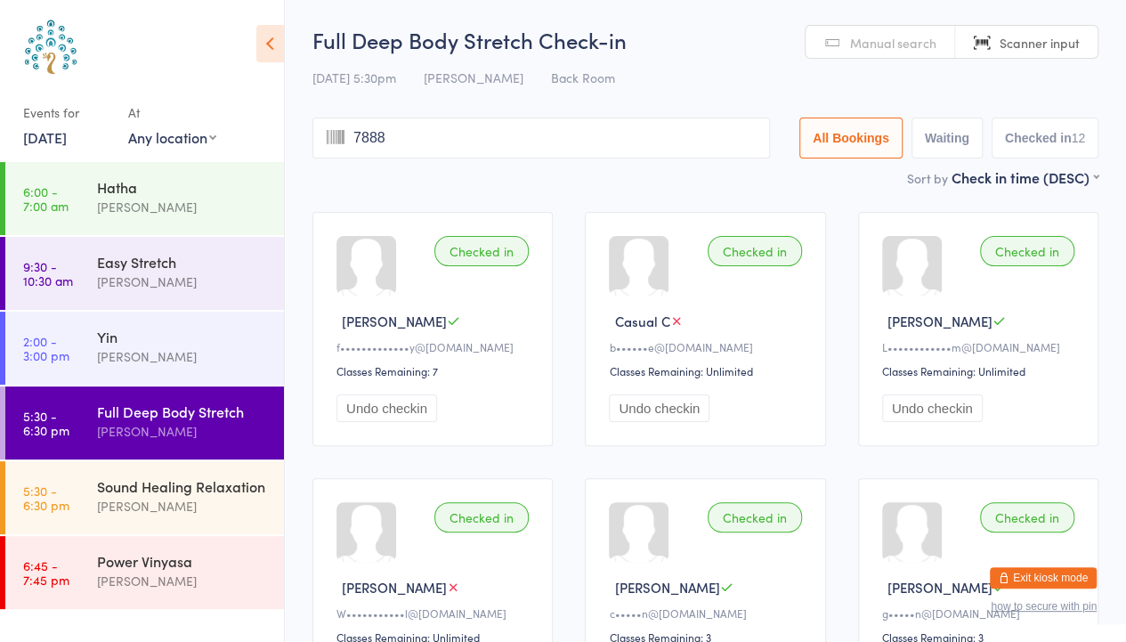
type input "7888"
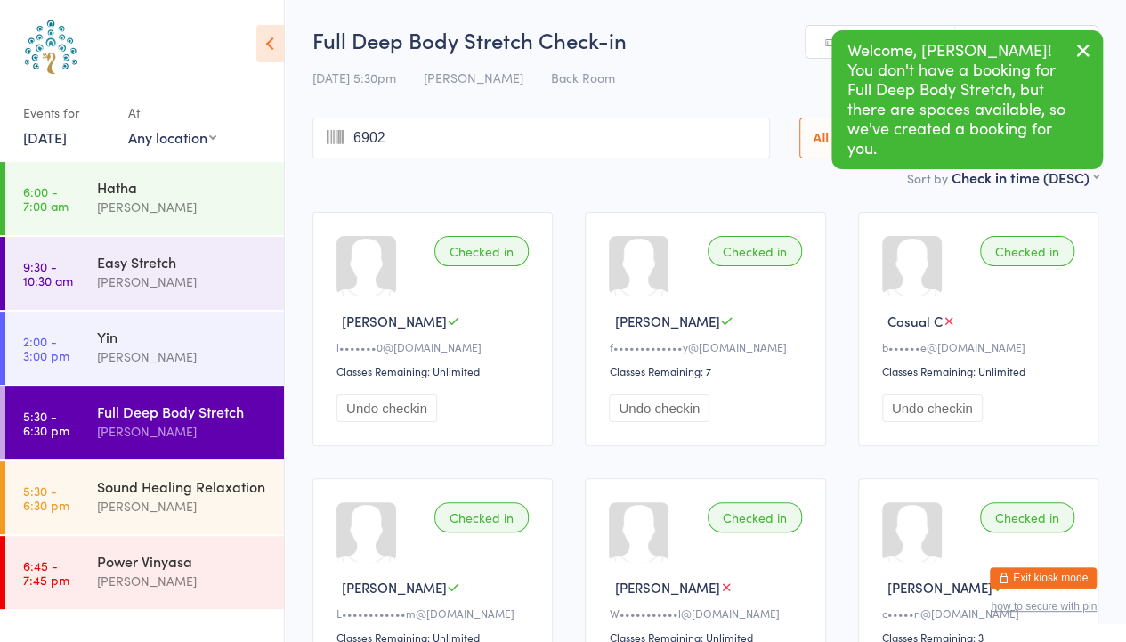
type input "6902"
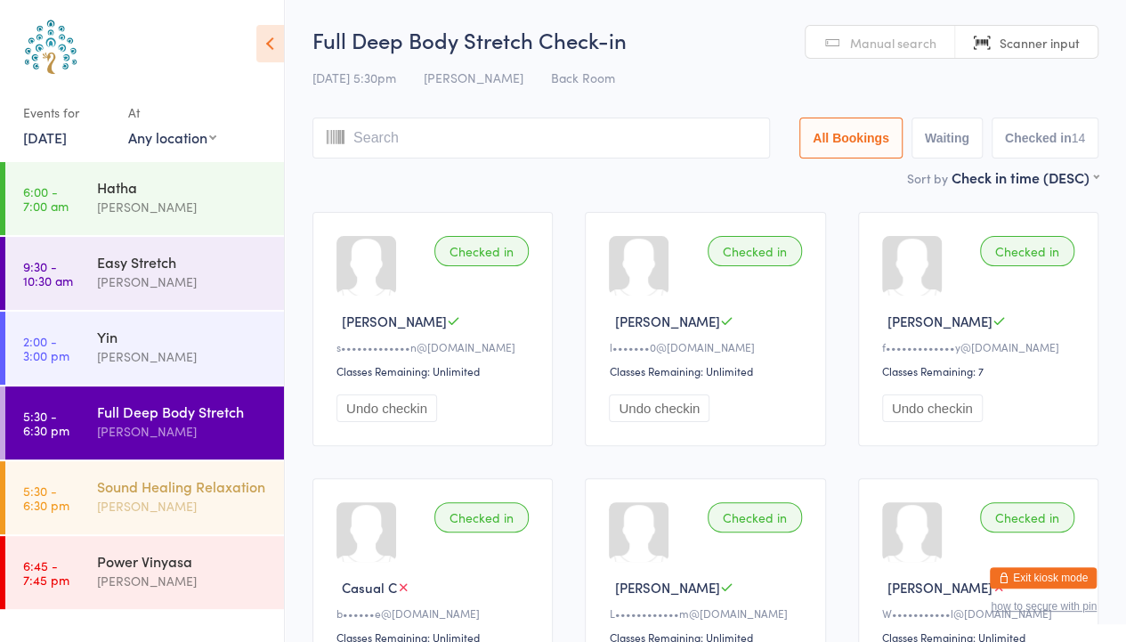
click at [203, 499] on div "[PERSON_NAME]" at bounding box center [183, 506] width 172 height 20
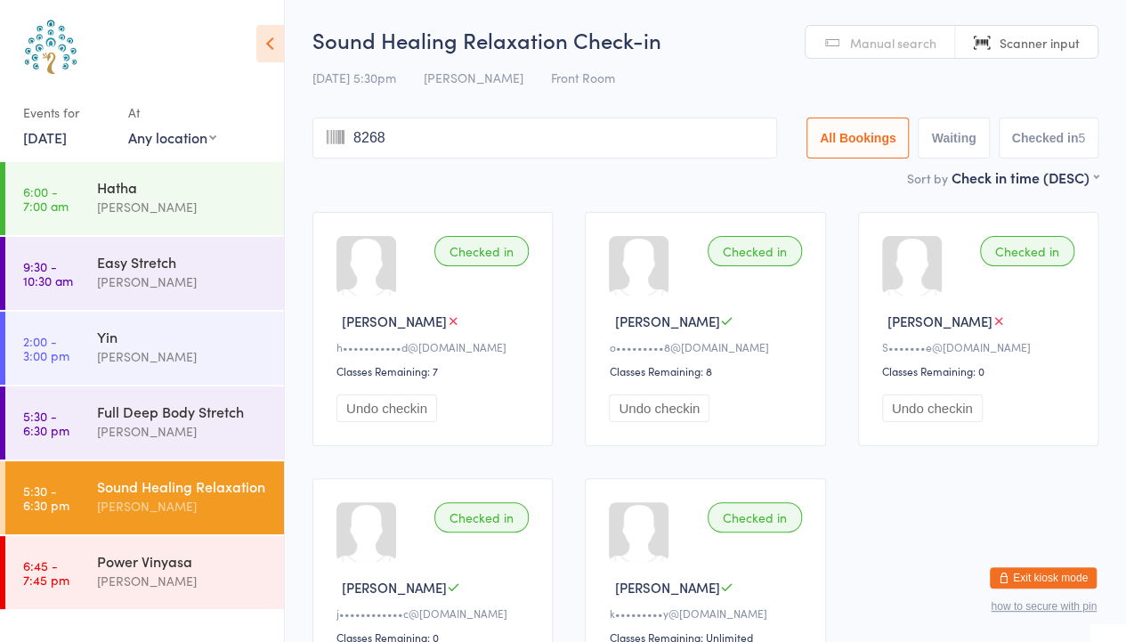
type input "8268"
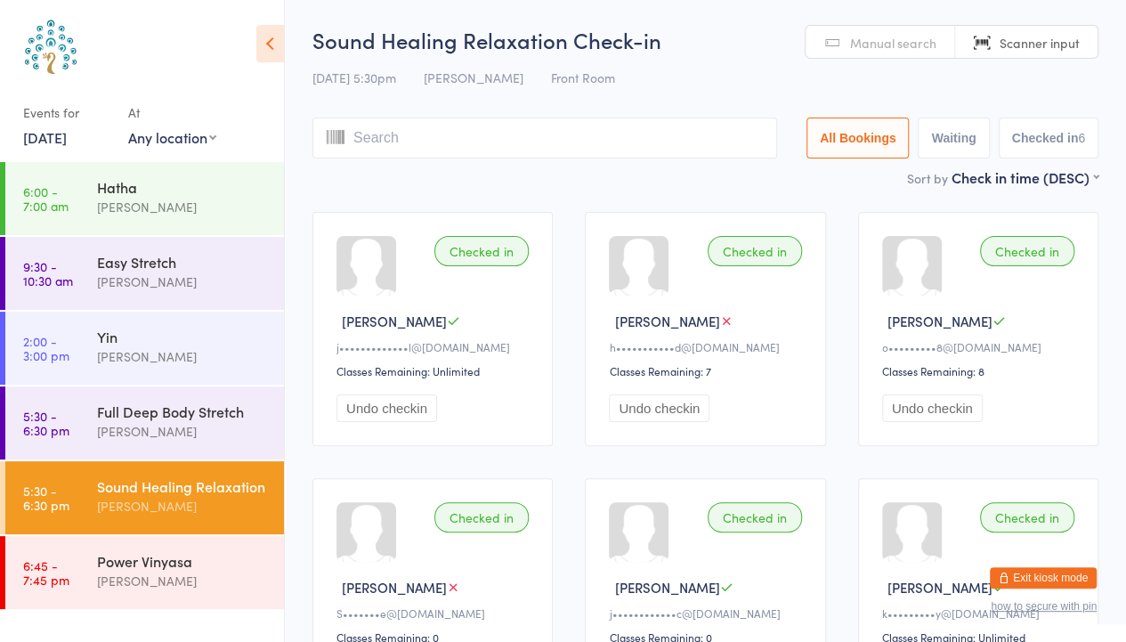
click at [875, 45] on span "Manual search" at bounding box center [893, 43] width 86 height 18
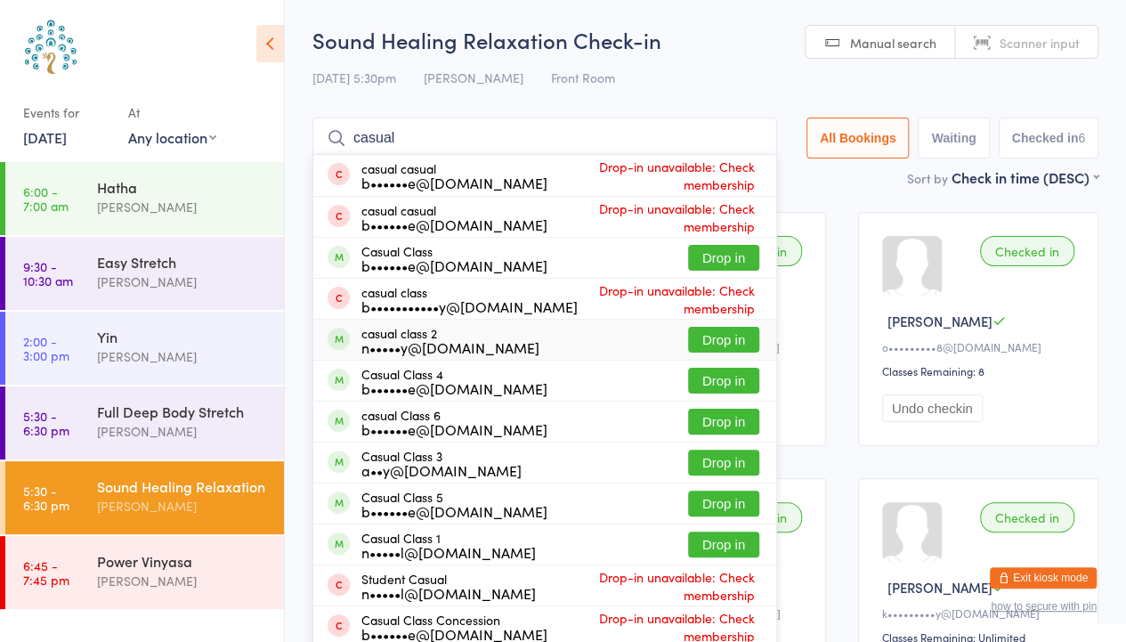
type input "casual"
click at [733, 341] on button "Drop in" at bounding box center [723, 340] width 71 height 26
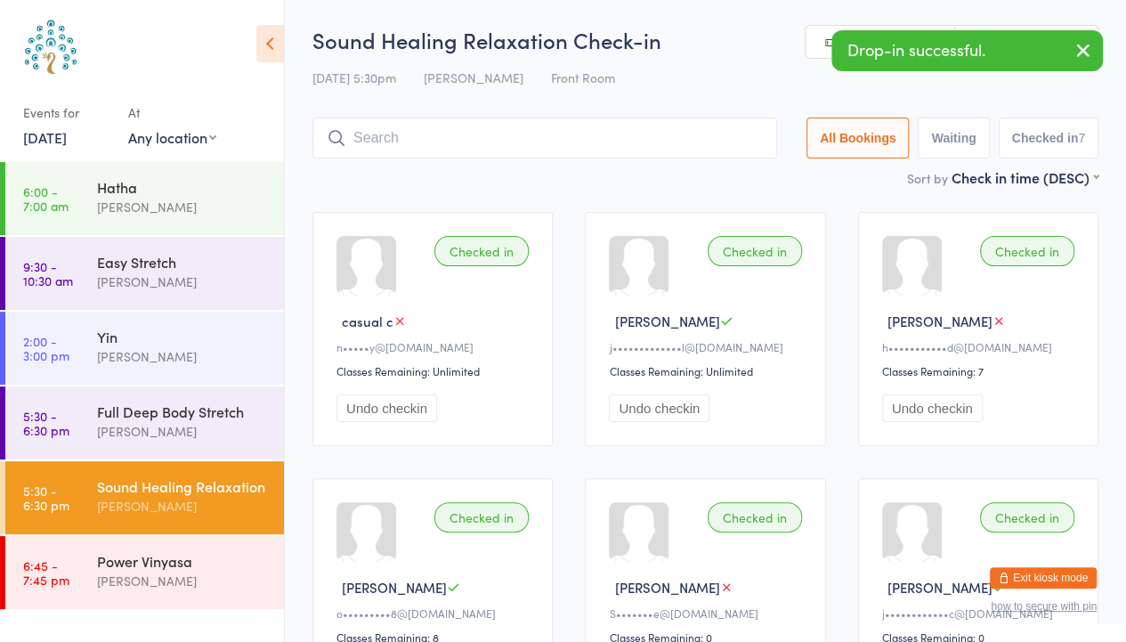
click at [1083, 51] on icon "button" at bounding box center [1083, 50] width 21 height 22
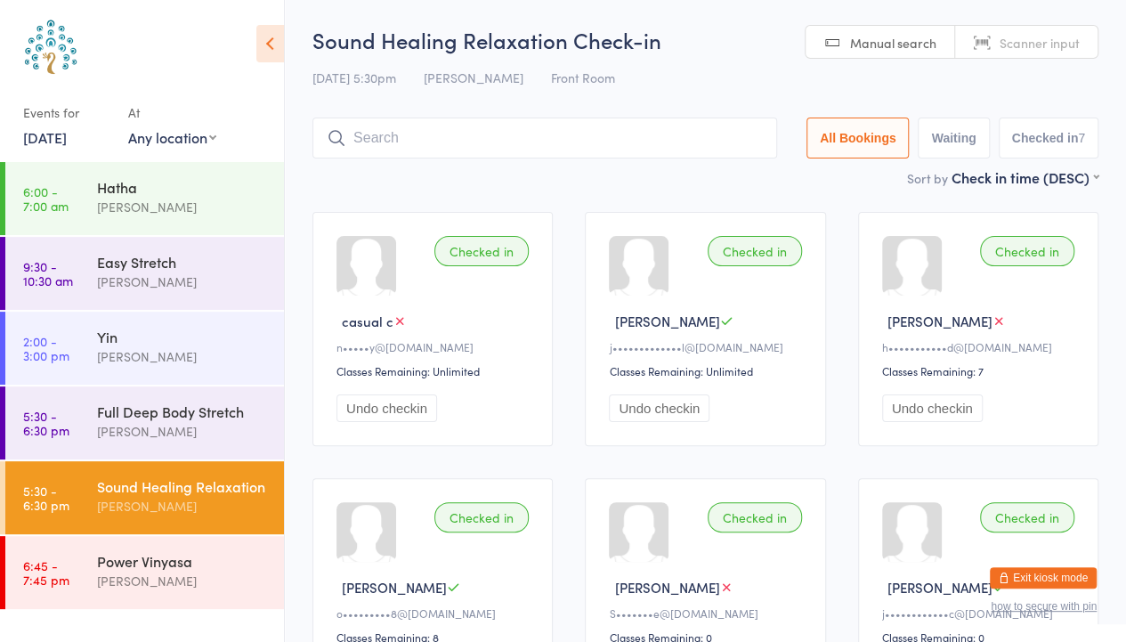
click at [1077, 45] on span "Scanner input" at bounding box center [1040, 43] width 80 height 18
type input "8793"
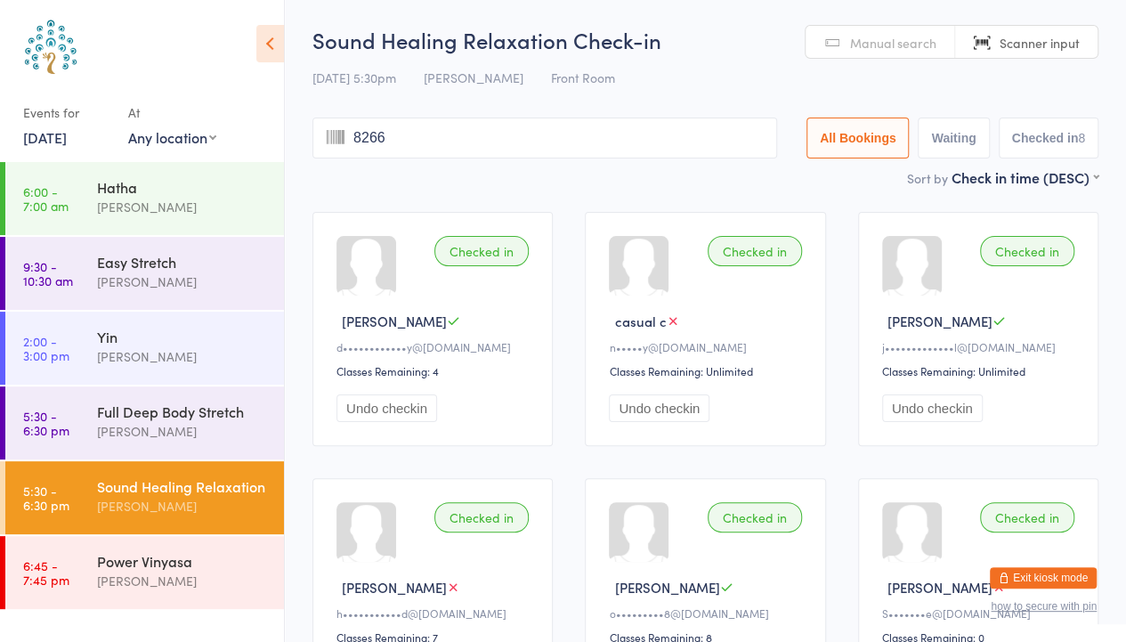
type input "8266"
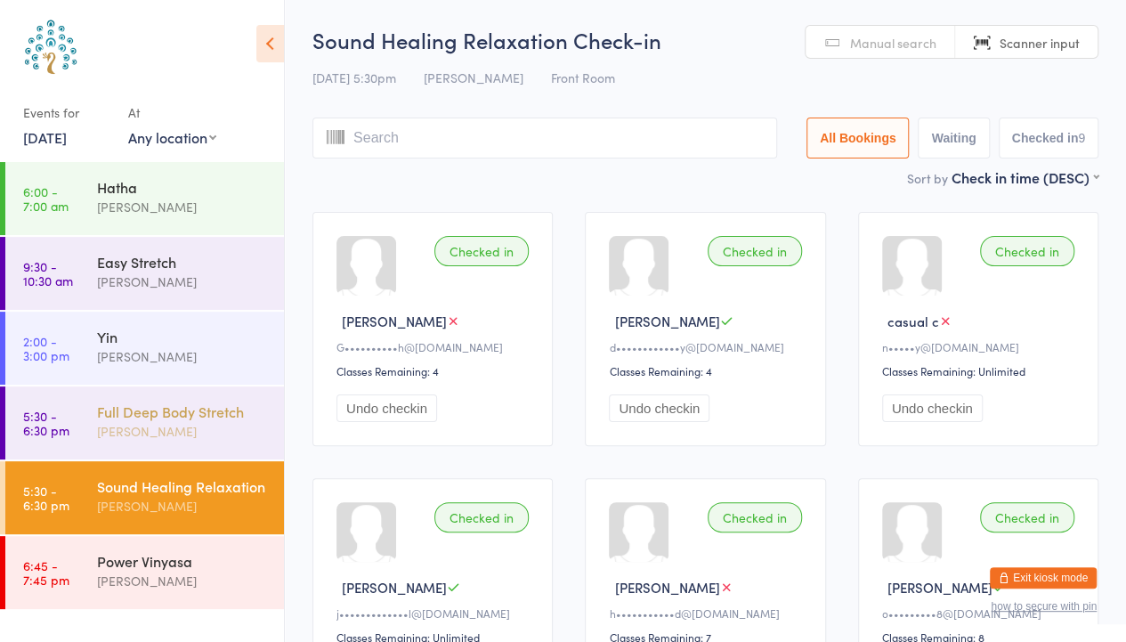
click at [194, 414] on div "Full Deep Body Stretch" at bounding box center [183, 411] width 172 height 20
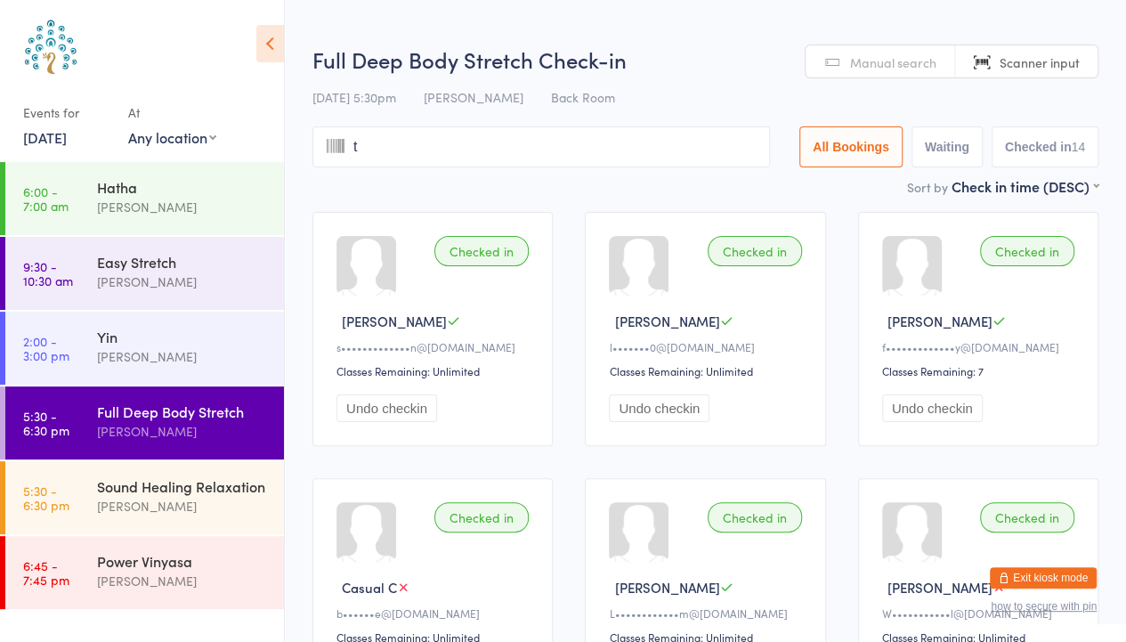
type input "ti"
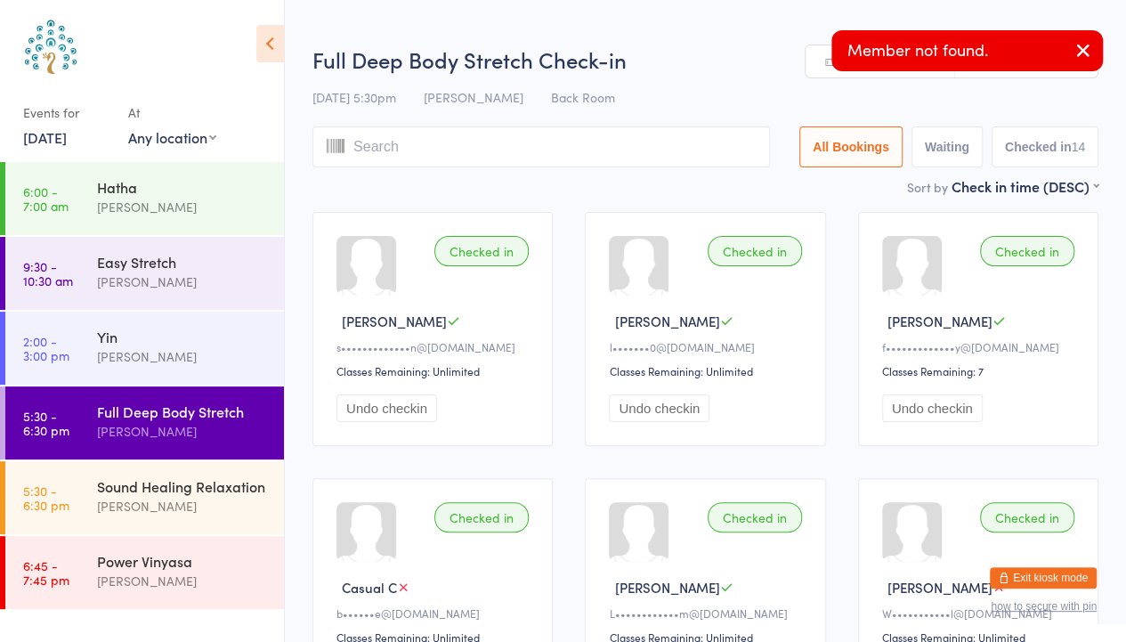
click at [1095, 53] on button "button" at bounding box center [1083, 51] width 39 height 41
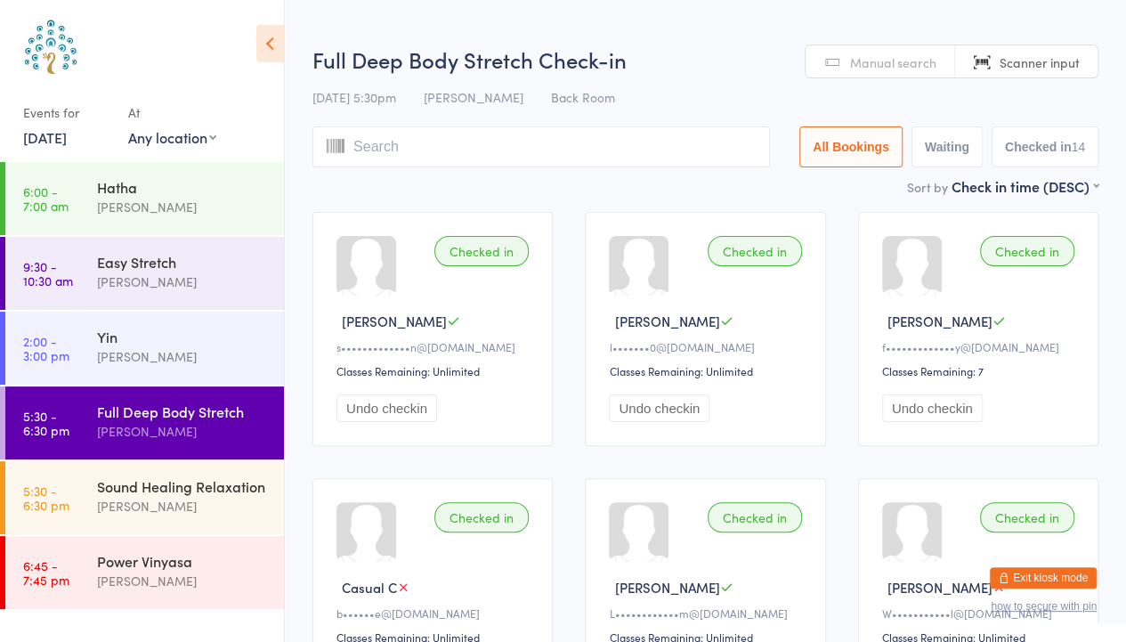
click at [890, 64] on span "Manual search" at bounding box center [893, 62] width 86 height 18
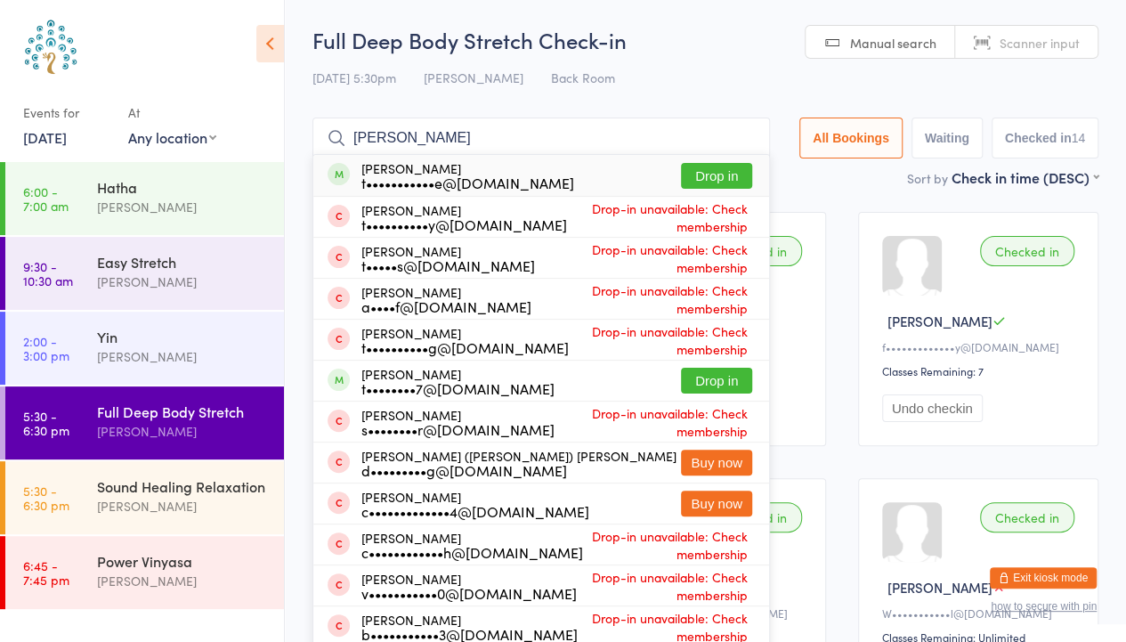
type input "[PERSON_NAME]"
click at [696, 182] on button "Drop in" at bounding box center [716, 176] width 71 height 26
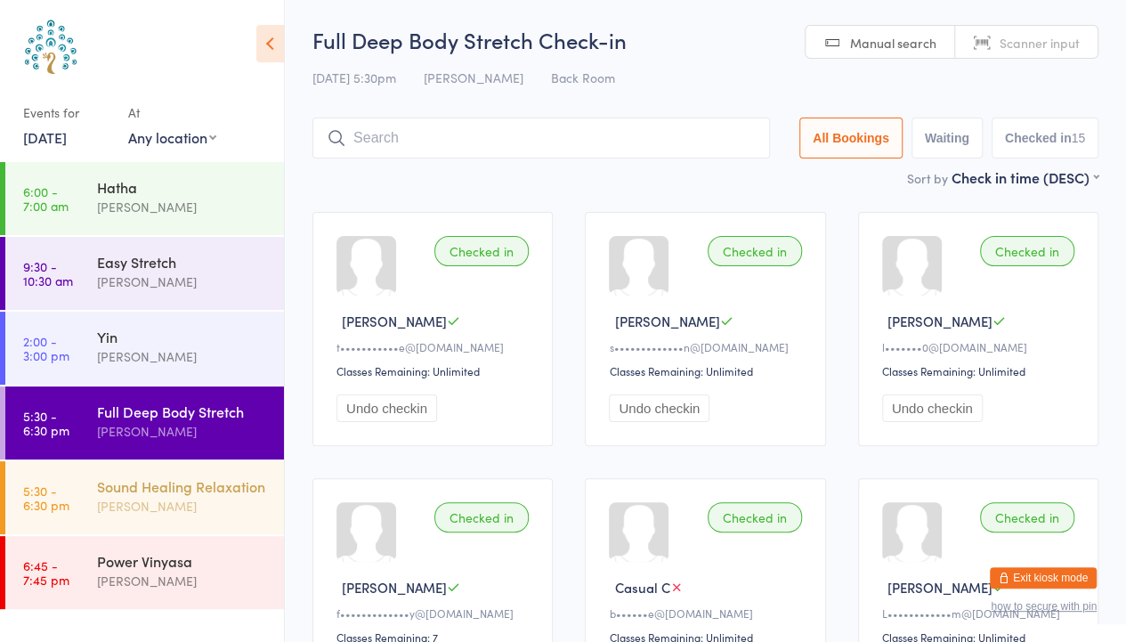
click at [189, 496] on div "[PERSON_NAME]" at bounding box center [183, 506] width 172 height 20
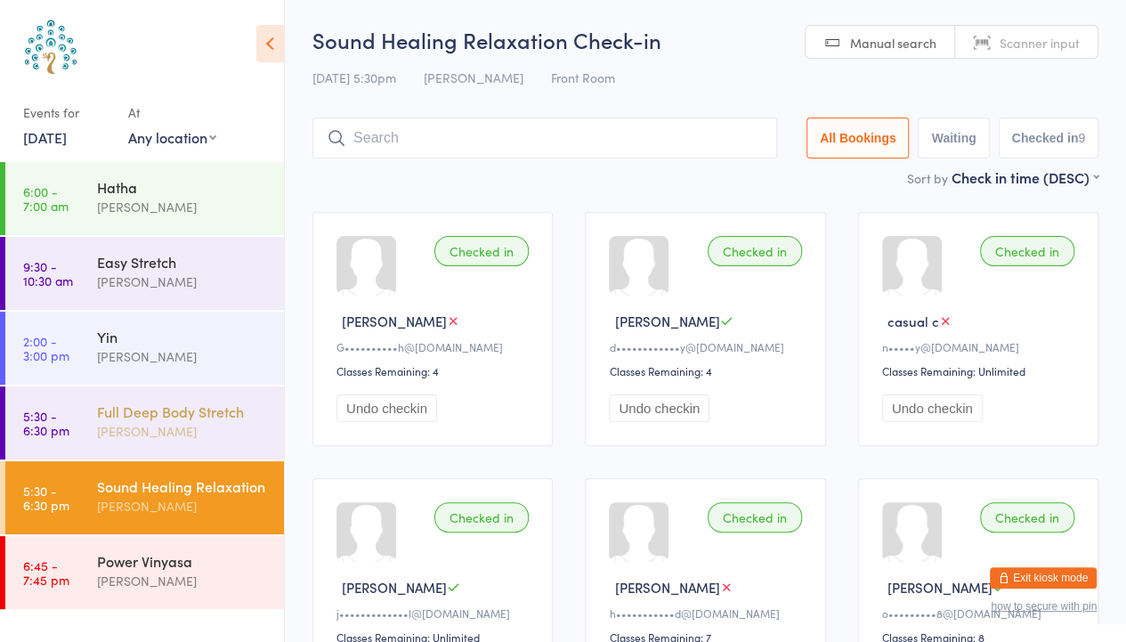
click at [167, 413] on div "Full Deep Body Stretch" at bounding box center [183, 411] width 172 height 20
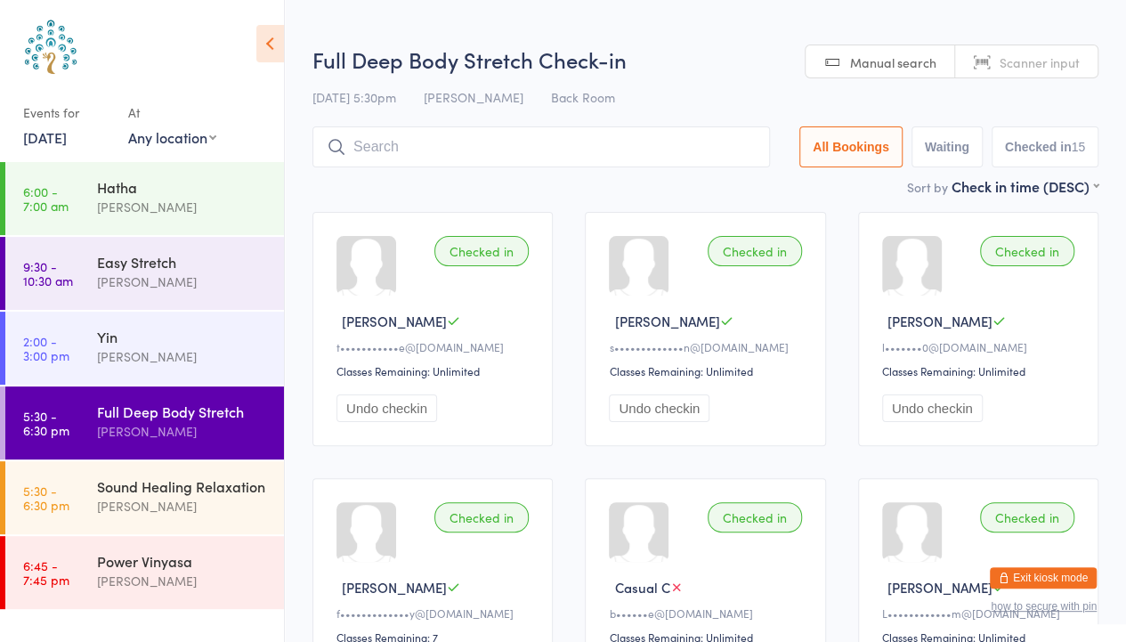
click at [1023, 49] on link "Scanner input" at bounding box center [1026, 62] width 142 height 34
type input "8130"
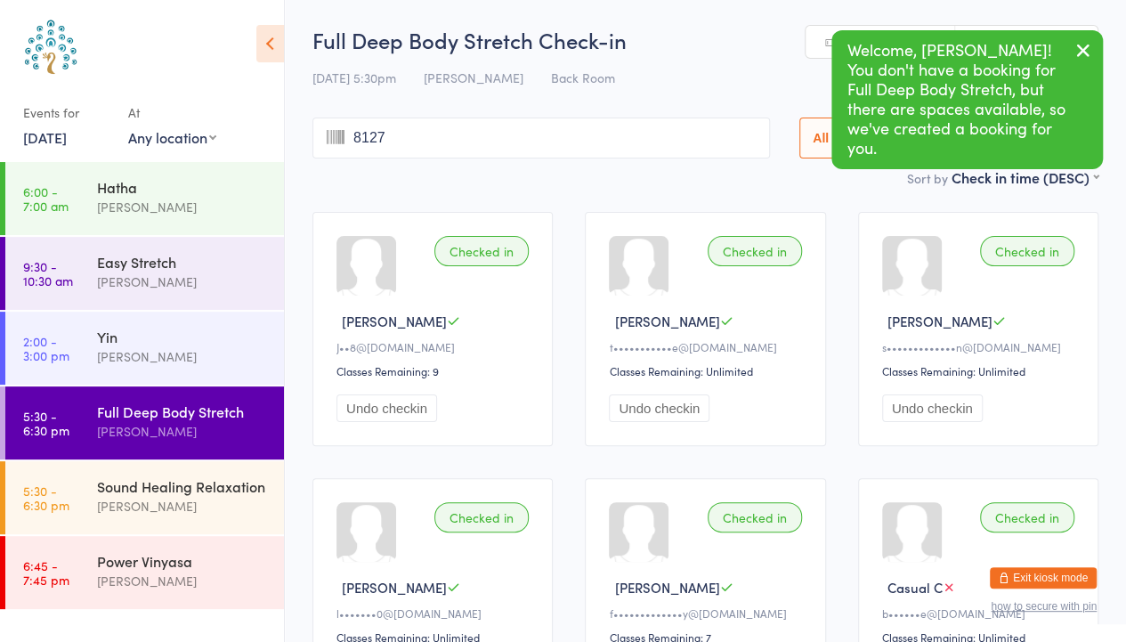
type input "8127"
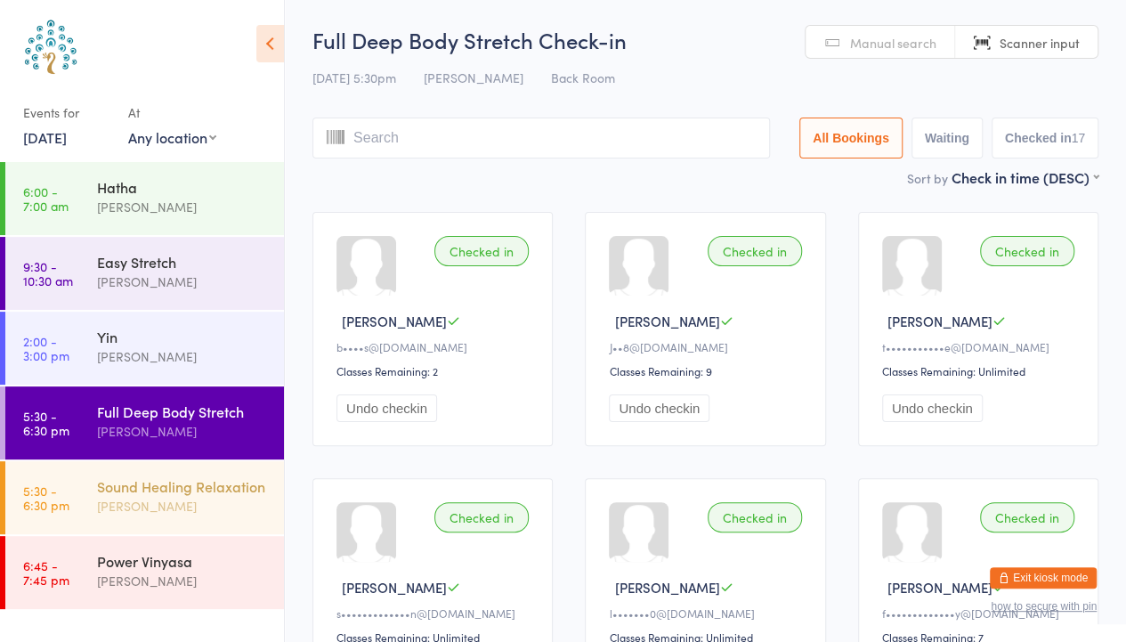
click at [176, 498] on div "[PERSON_NAME]" at bounding box center [183, 506] width 172 height 20
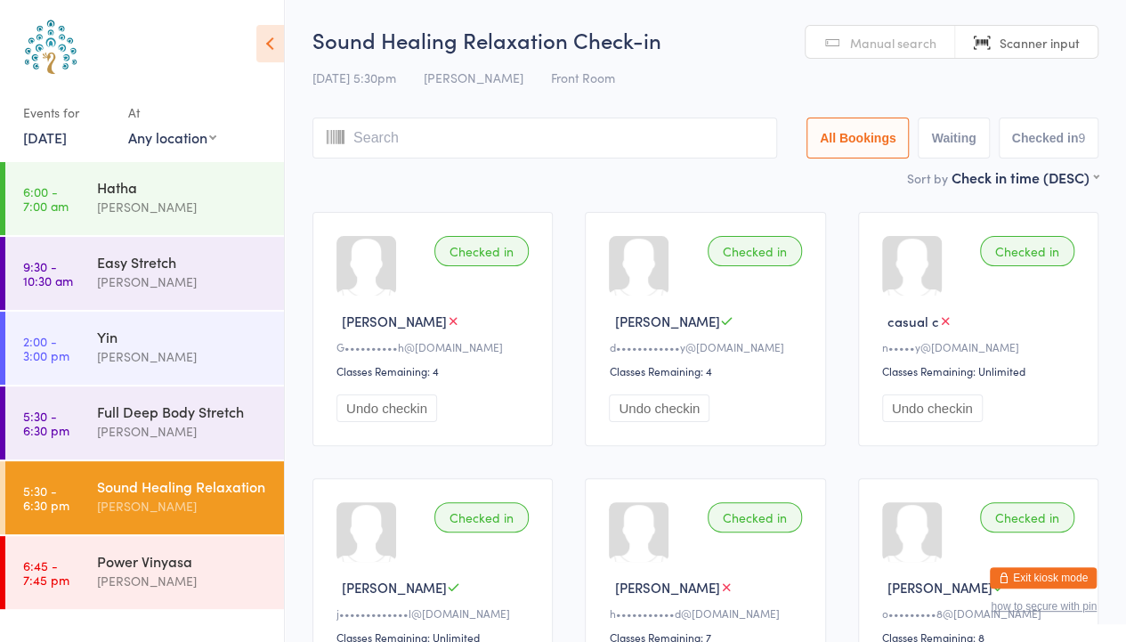
click at [888, 45] on span "Manual search" at bounding box center [893, 43] width 86 height 18
click at [482, 144] on input "search" at bounding box center [544, 137] width 465 height 41
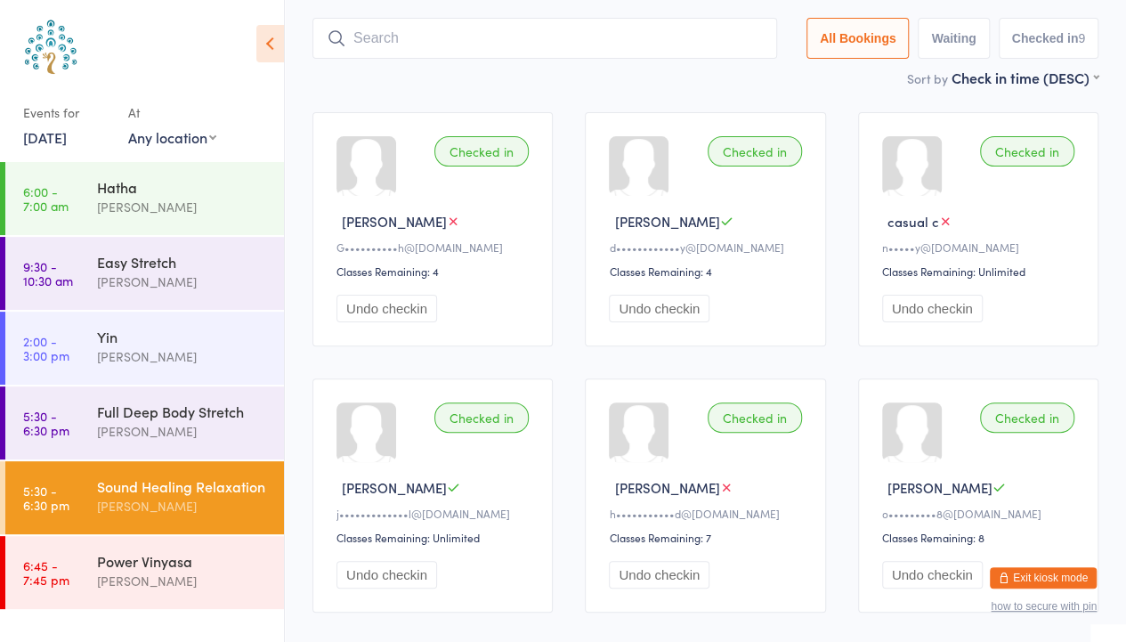
scroll to position [118, 0]
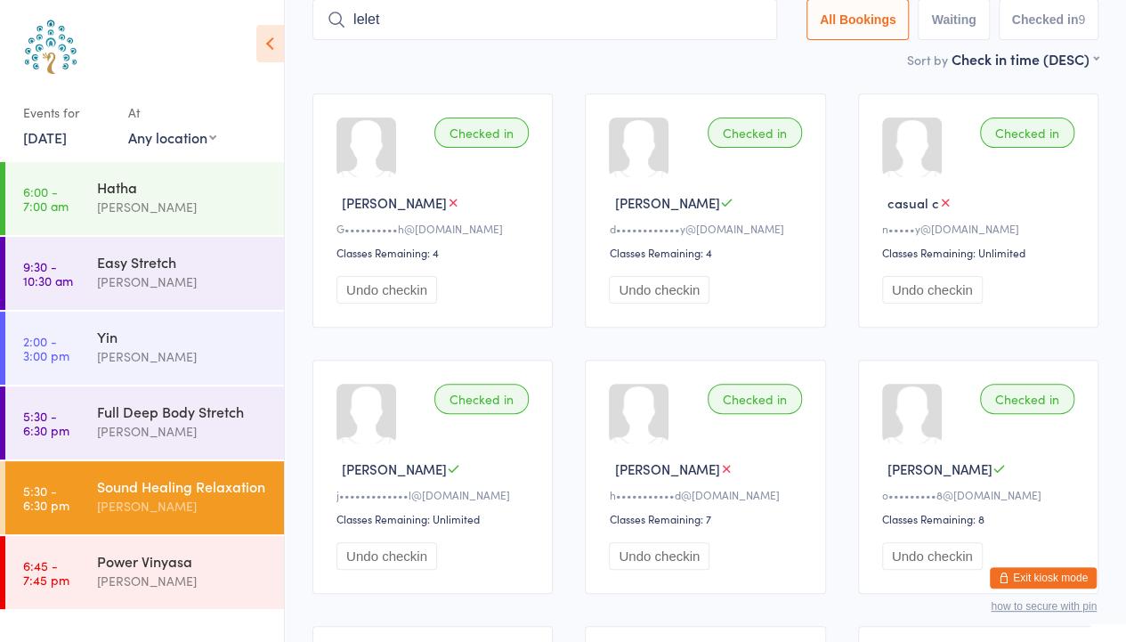
type input "lelett"
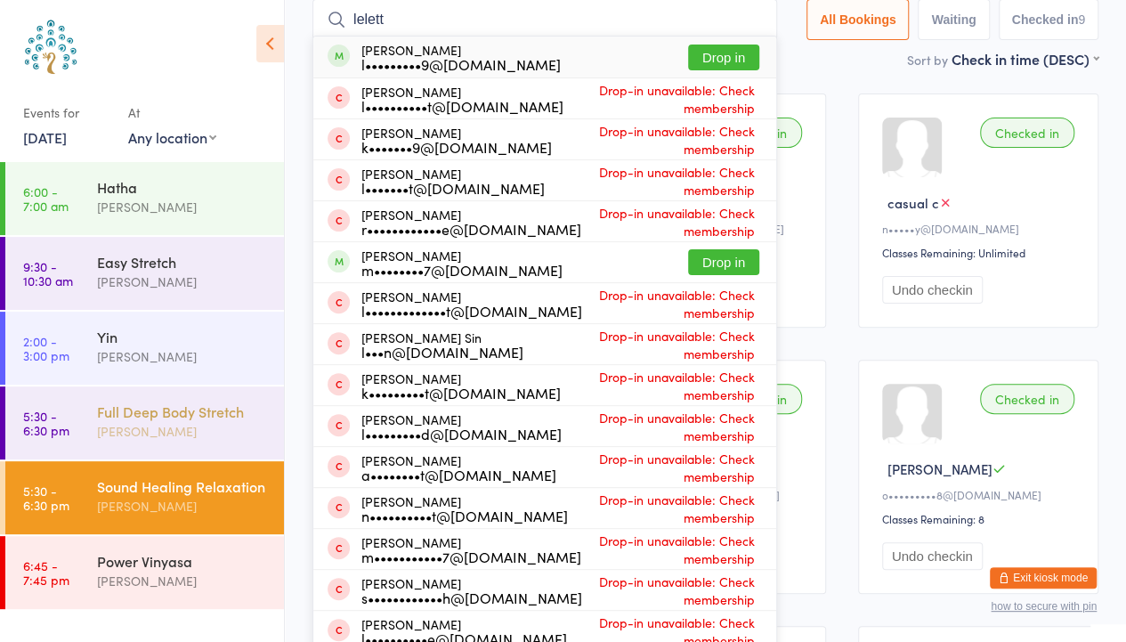
click at [207, 425] on div "[PERSON_NAME]" at bounding box center [183, 431] width 172 height 20
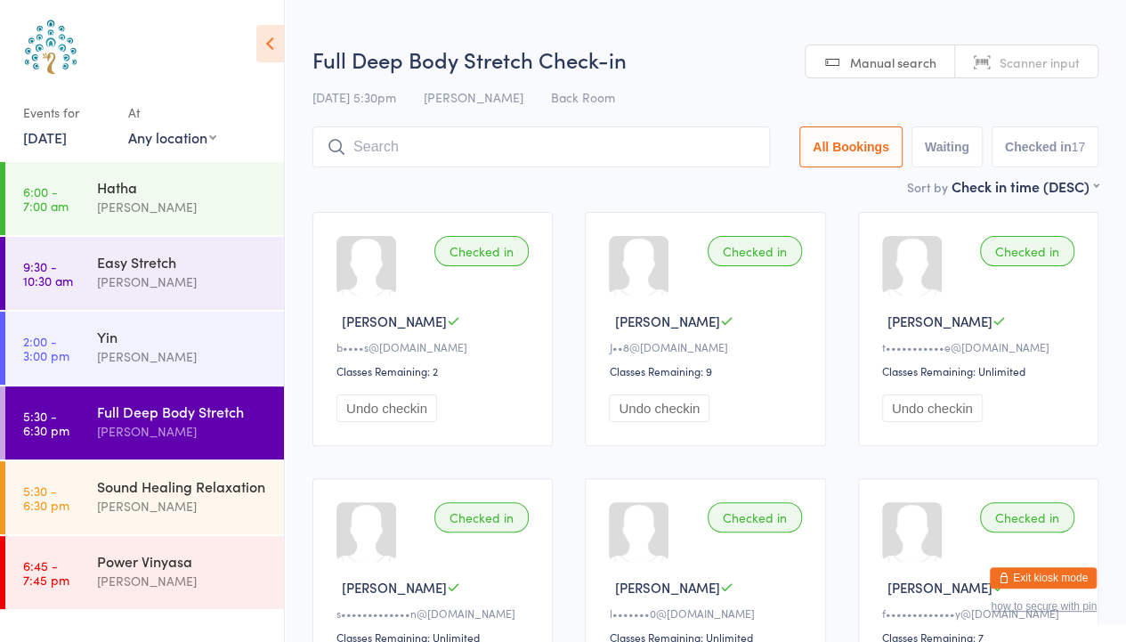
click at [888, 77] on link "Manual search" at bounding box center [881, 62] width 150 height 34
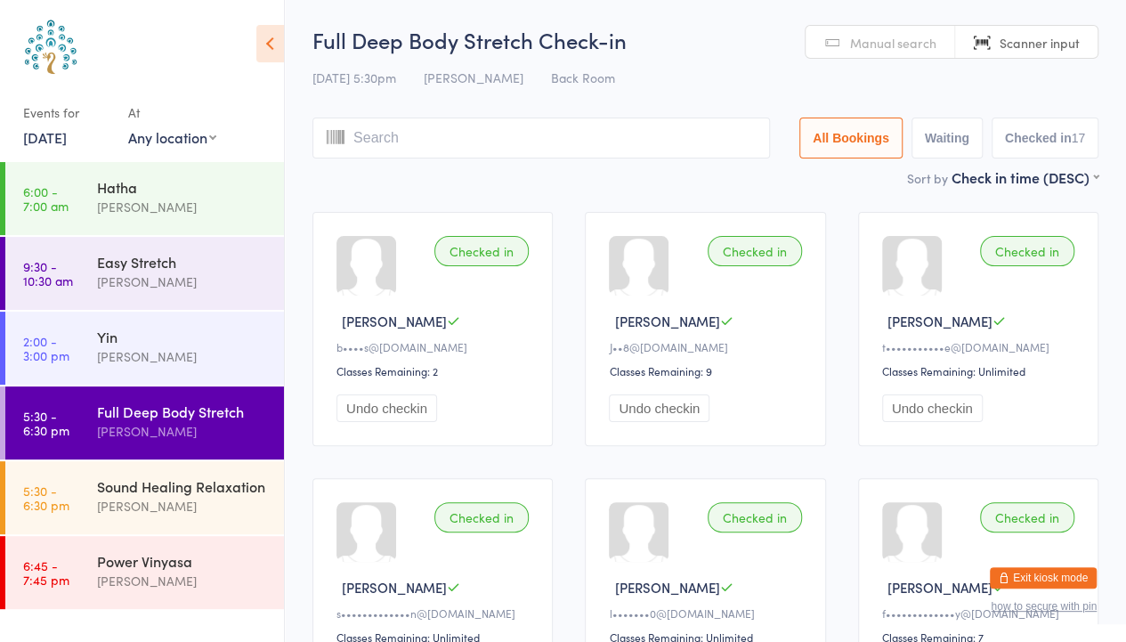
click at [881, 45] on span "Manual search" at bounding box center [893, 43] width 86 height 18
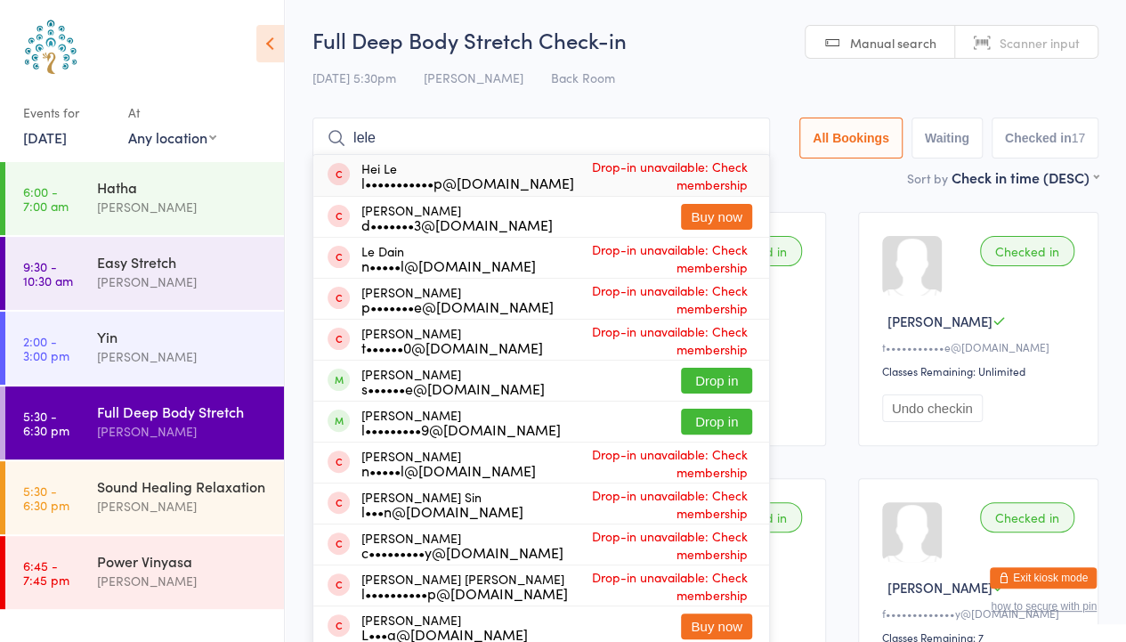
type input "lele"
click at [705, 425] on button "Drop in" at bounding box center [716, 422] width 71 height 26
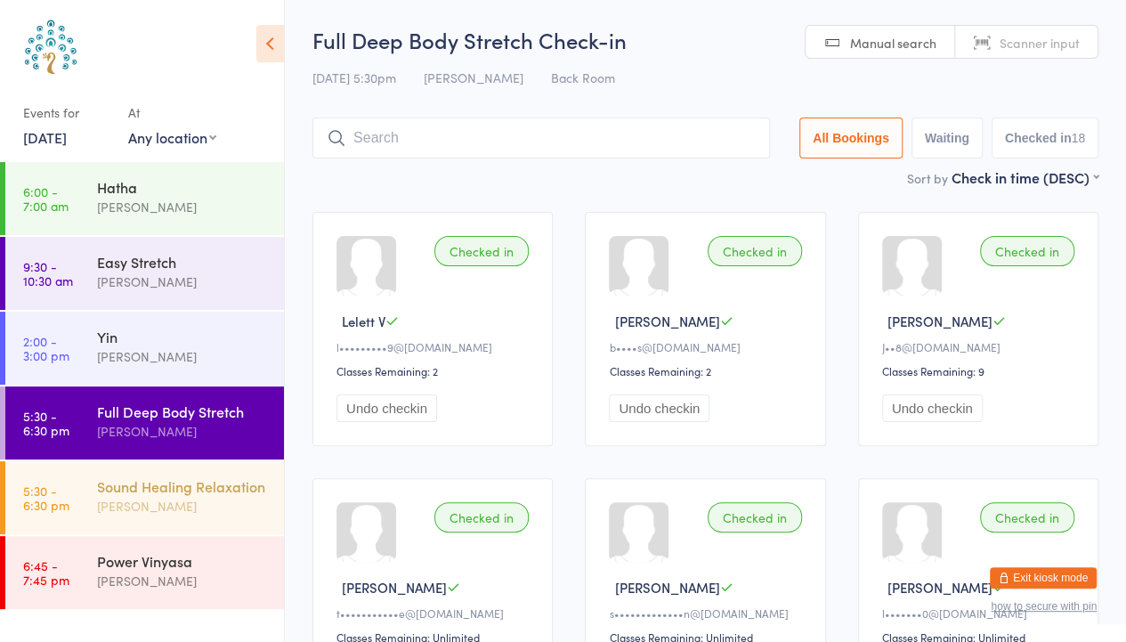
click at [150, 499] on div "[PERSON_NAME]" at bounding box center [183, 506] width 172 height 20
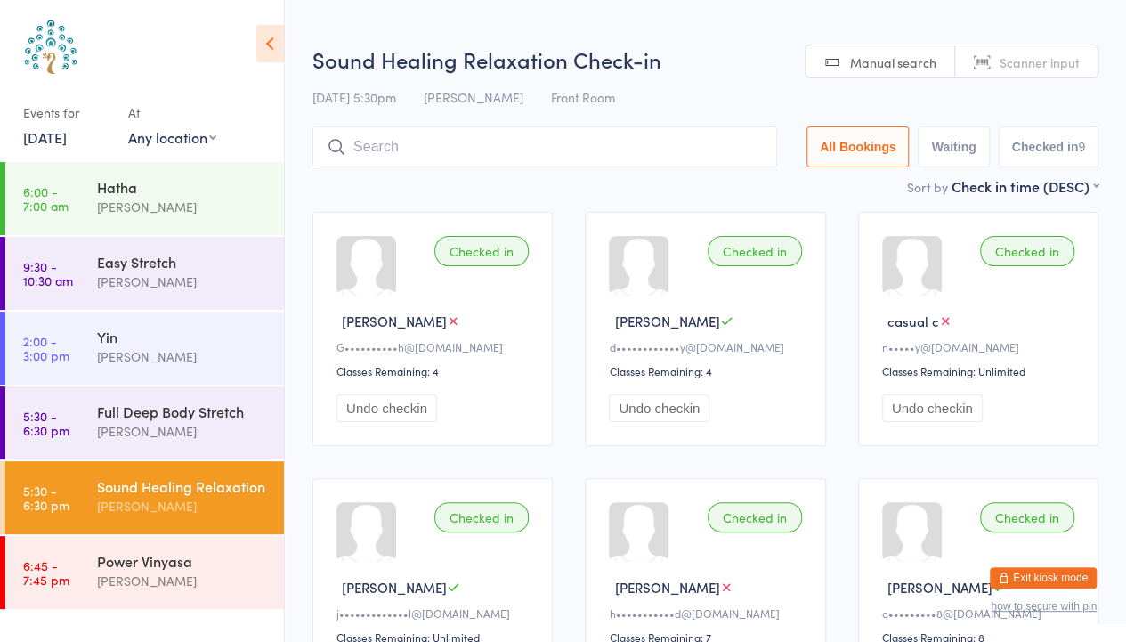
click at [639, 153] on input "search" at bounding box center [544, 146] width 465 height 41
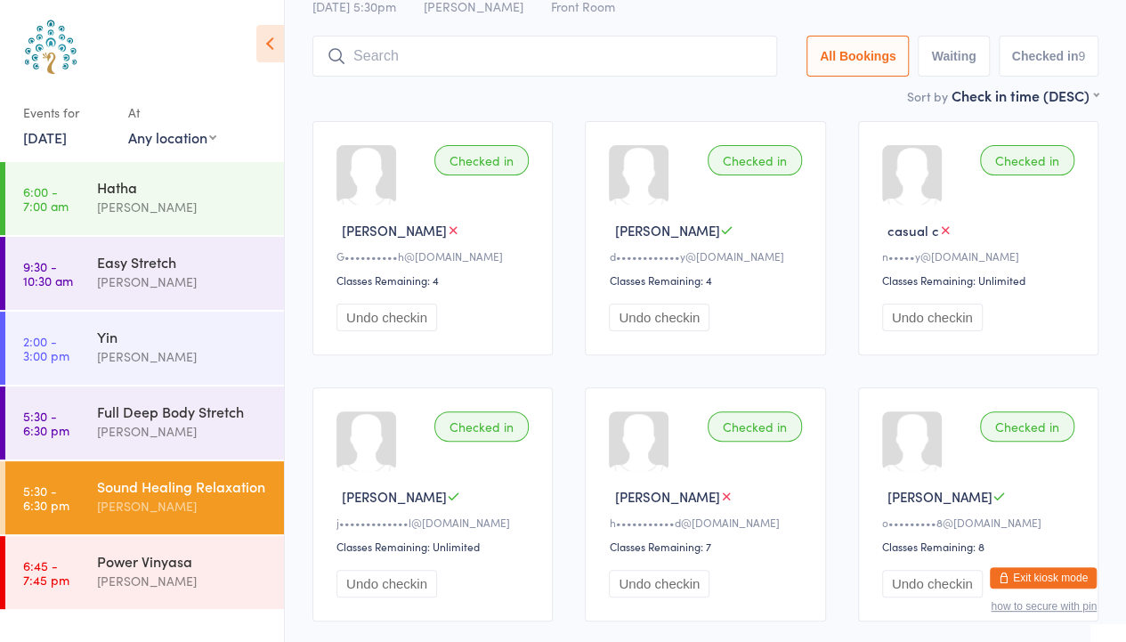
scroll to position [127, 0]
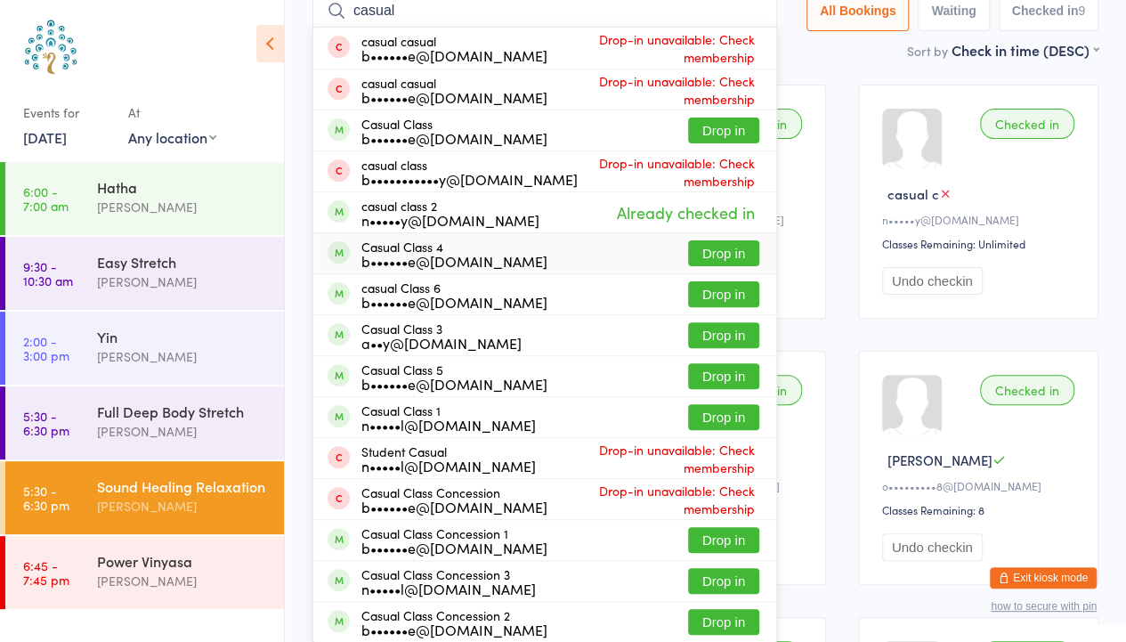
type input "casual"
click at [743, 256] on button "Drop in" at bounding box center [723, 253] width 71 height 26
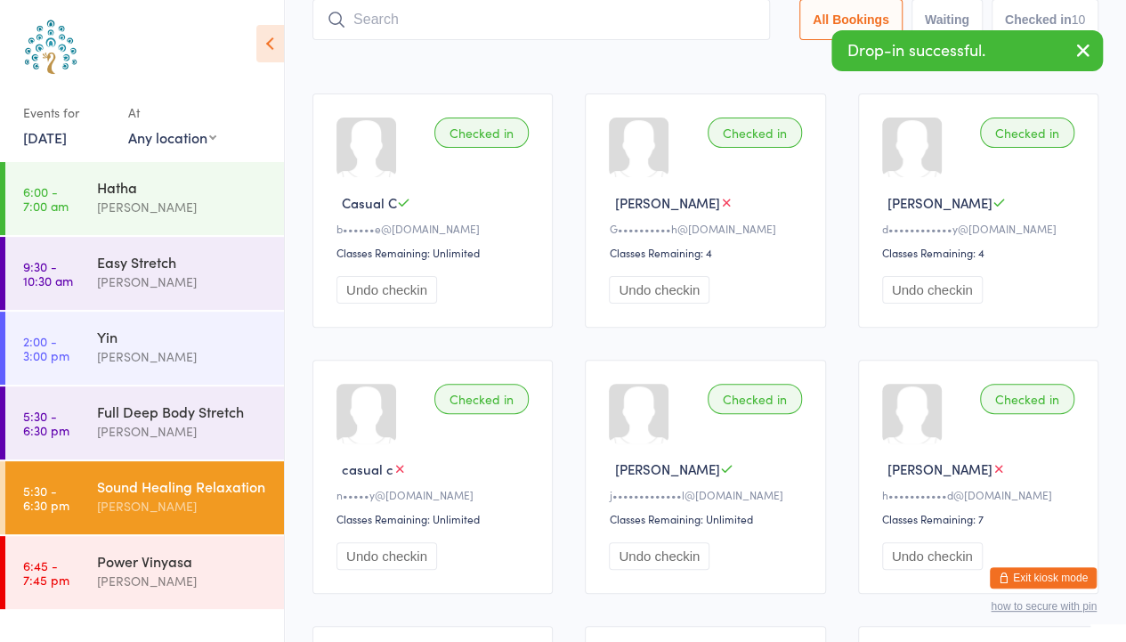
click at [1081, 45] on icon "button" at bounding box center [1083, 50] width 21 height 22
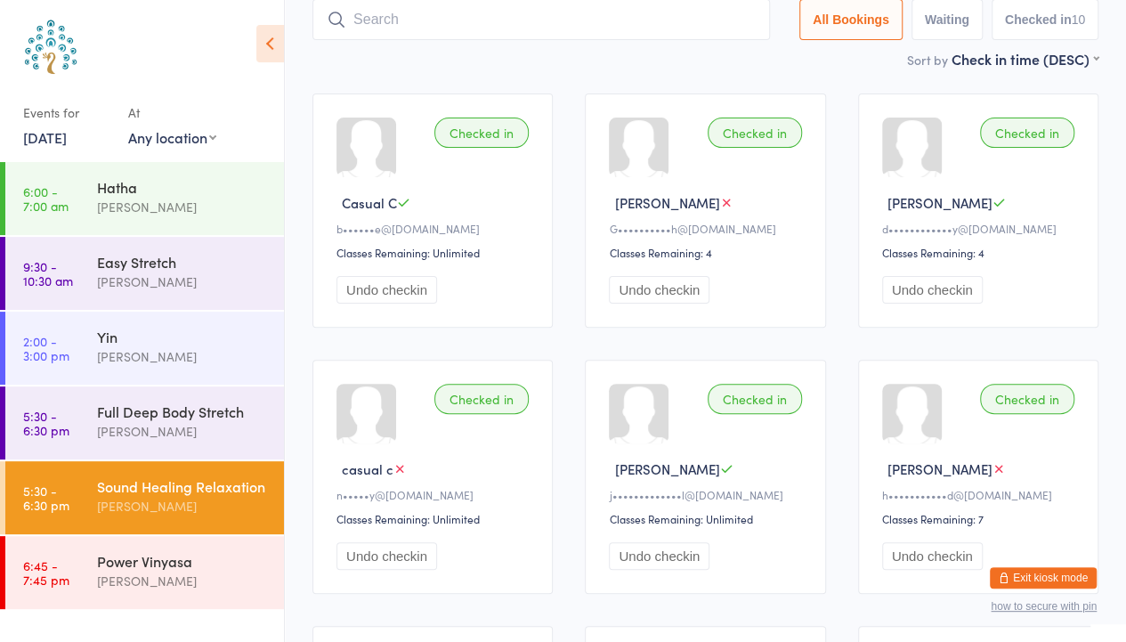
scroll to position [0, 0]
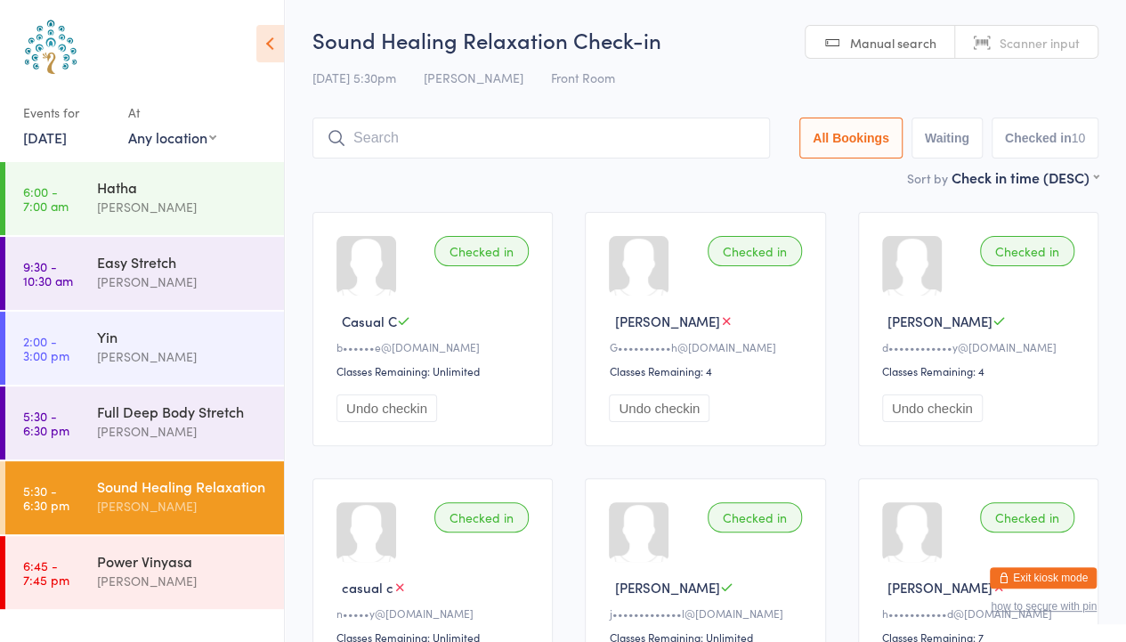
click at [1071, 44] on span "Scanner input" at bounding box center [1040, 43] width 80 height 18
click at [898, 36] on span "Manual search" at bounding box center [893, 43] width 86 height 18
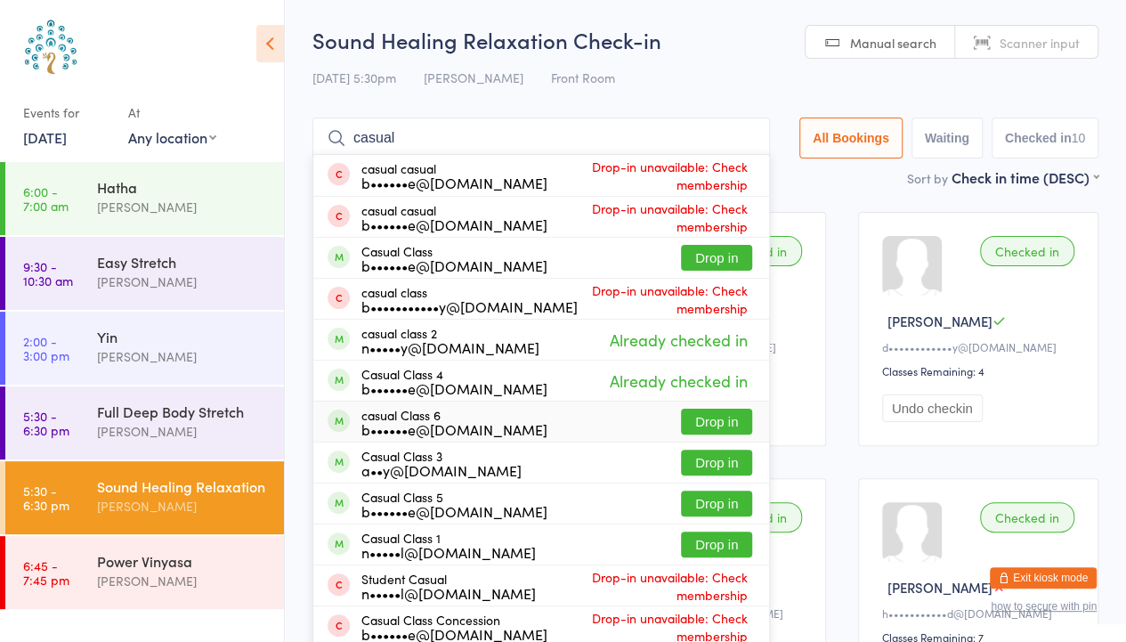
type input "casual"
click at [710, 421] on button "Drop in" at bounding box center [716, 422] width 71 height 26
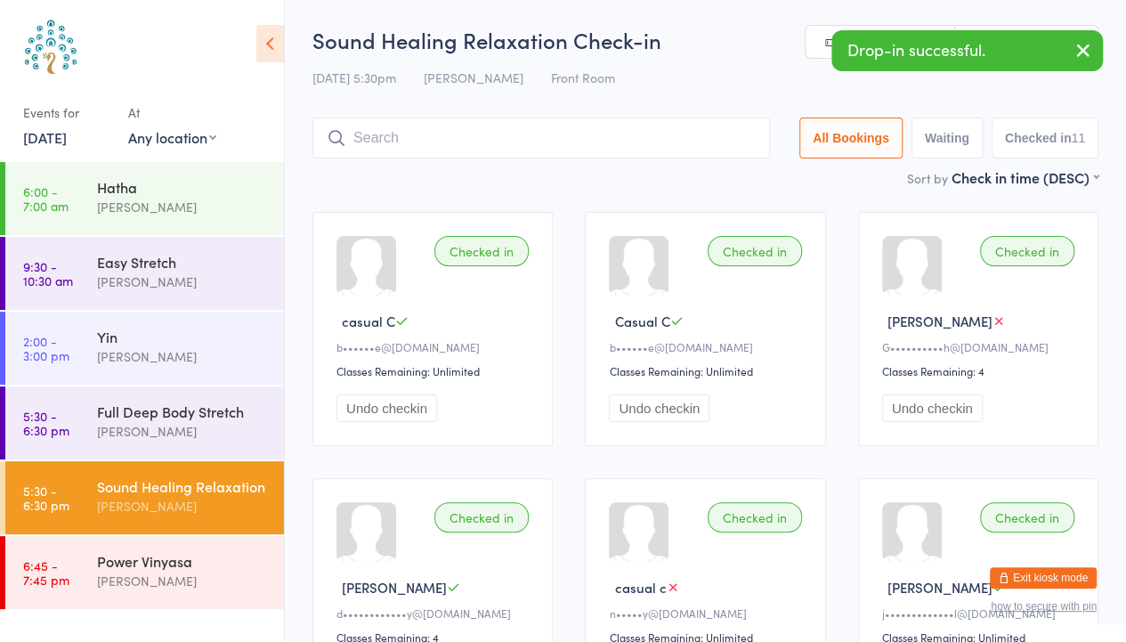
click at [1083, 55] on icon "button" at bounding box center [1083, 50] width 21 height 22
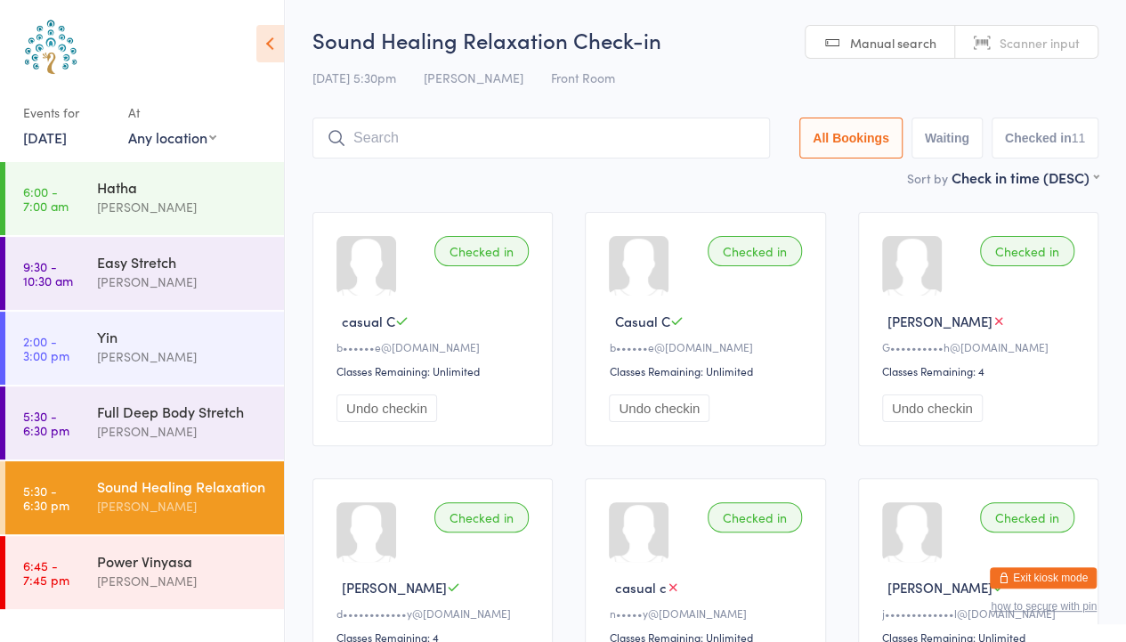
click at [1076, 45] on span "Scanner input" at bounding box center [1040, 43] width 80 height 18
